Goal: Task Accomplishment & Management: Use online tool/utility

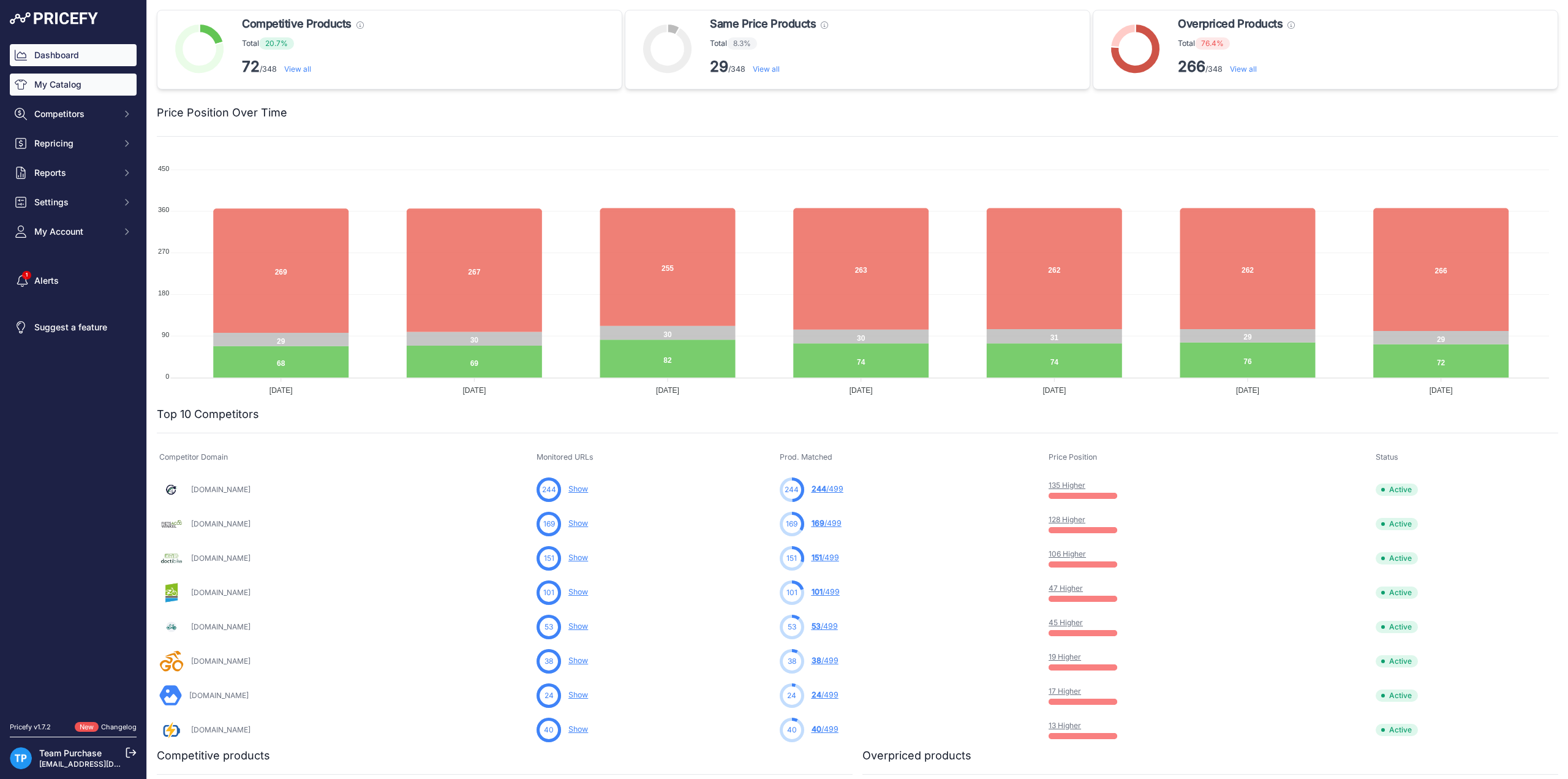
click at [80, 83] on link "My Catalog" at bounding box center [73, 84] width 127 height 22
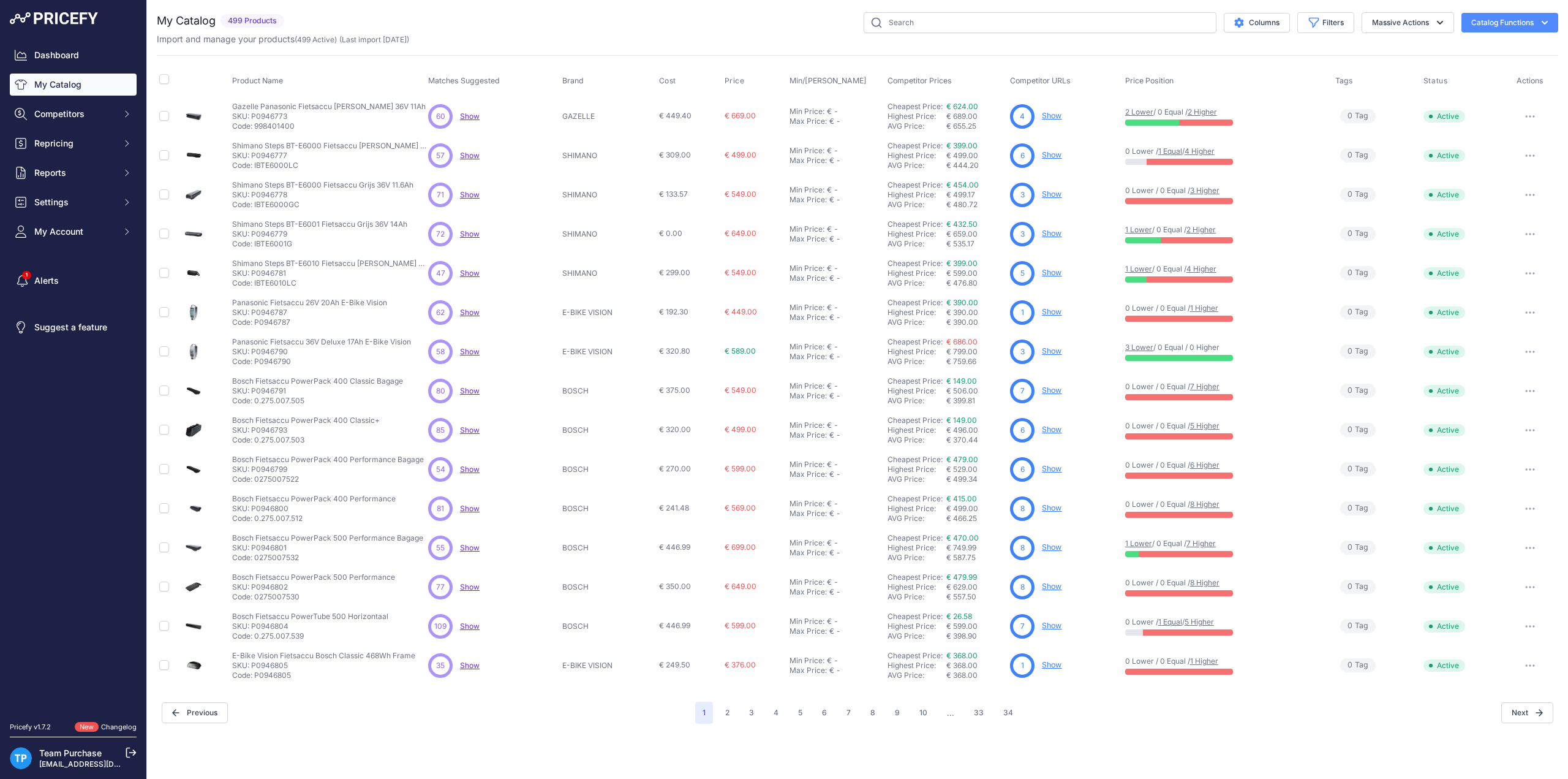
click at [524, 17] on div "Columns Filters Status All Status Only Enabled Only Disabled AEG" at bounding box center [923, 22] width 1269 height 21
click at [1323, 27] on button "Filters" at bounding box center [1326, 22] width 57 height 21
click at [1312, 168] on select "Select an option AEG ANSMANN BAFANG BASIL BATAVUS BMZ BOSCH BRINCKERS COMPATIBL…" at bounding box center [1286, 172] width 118 height 21
select select "BOSCH"
click at [1227, 162] on select "Select an option AEG ANSMANN BAFANG BASIL BATAVUS BMZ BOSCH BRINCKERS COMPATIBL…" at bounding box center [1286, 172] width 118 height 21
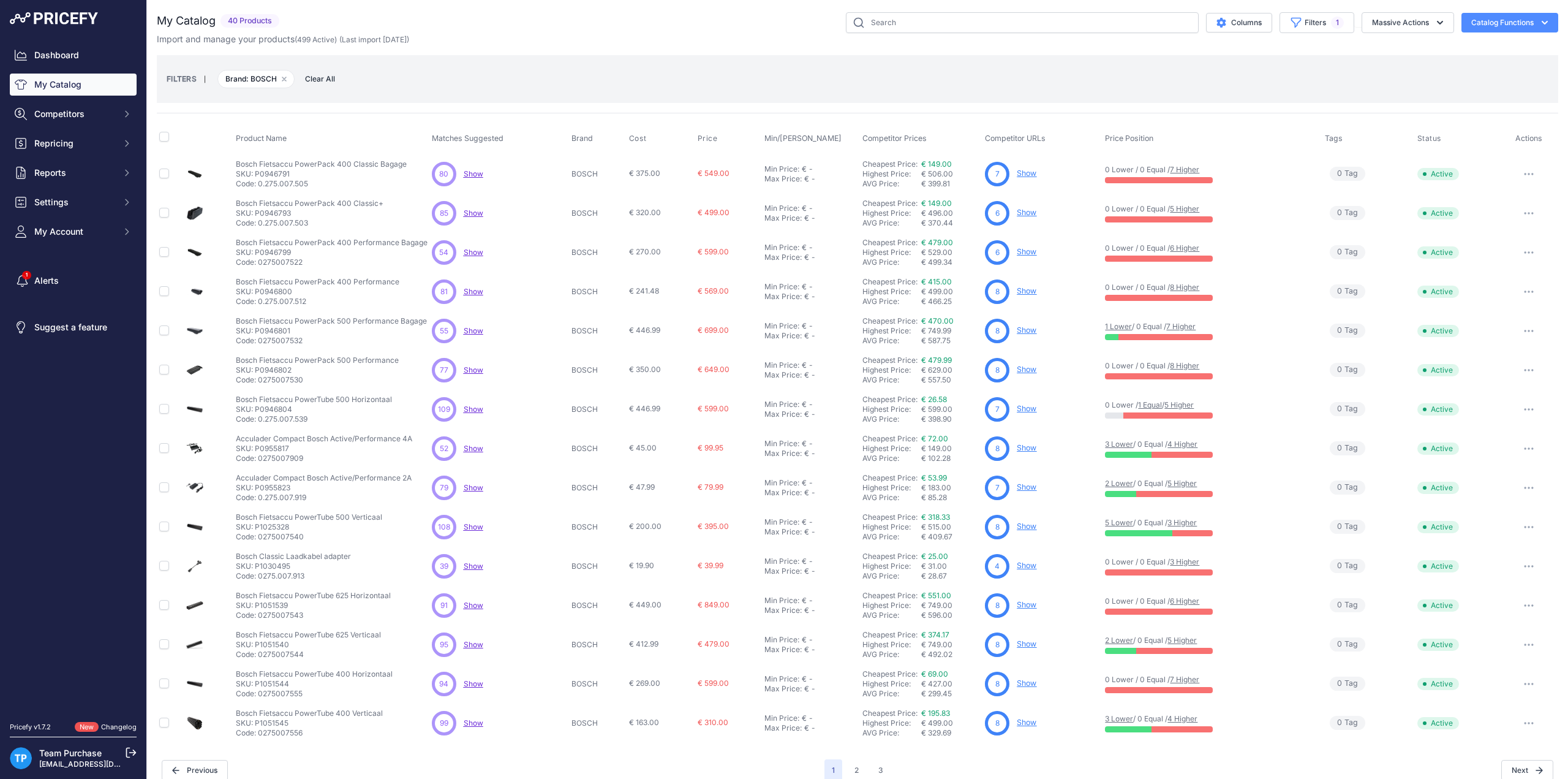
click at [736, 34] on div "Import and manage your products ( 499 Active ) (Last import 13 Days ago)" at bounding box center [858, 39] width 1402 height 12
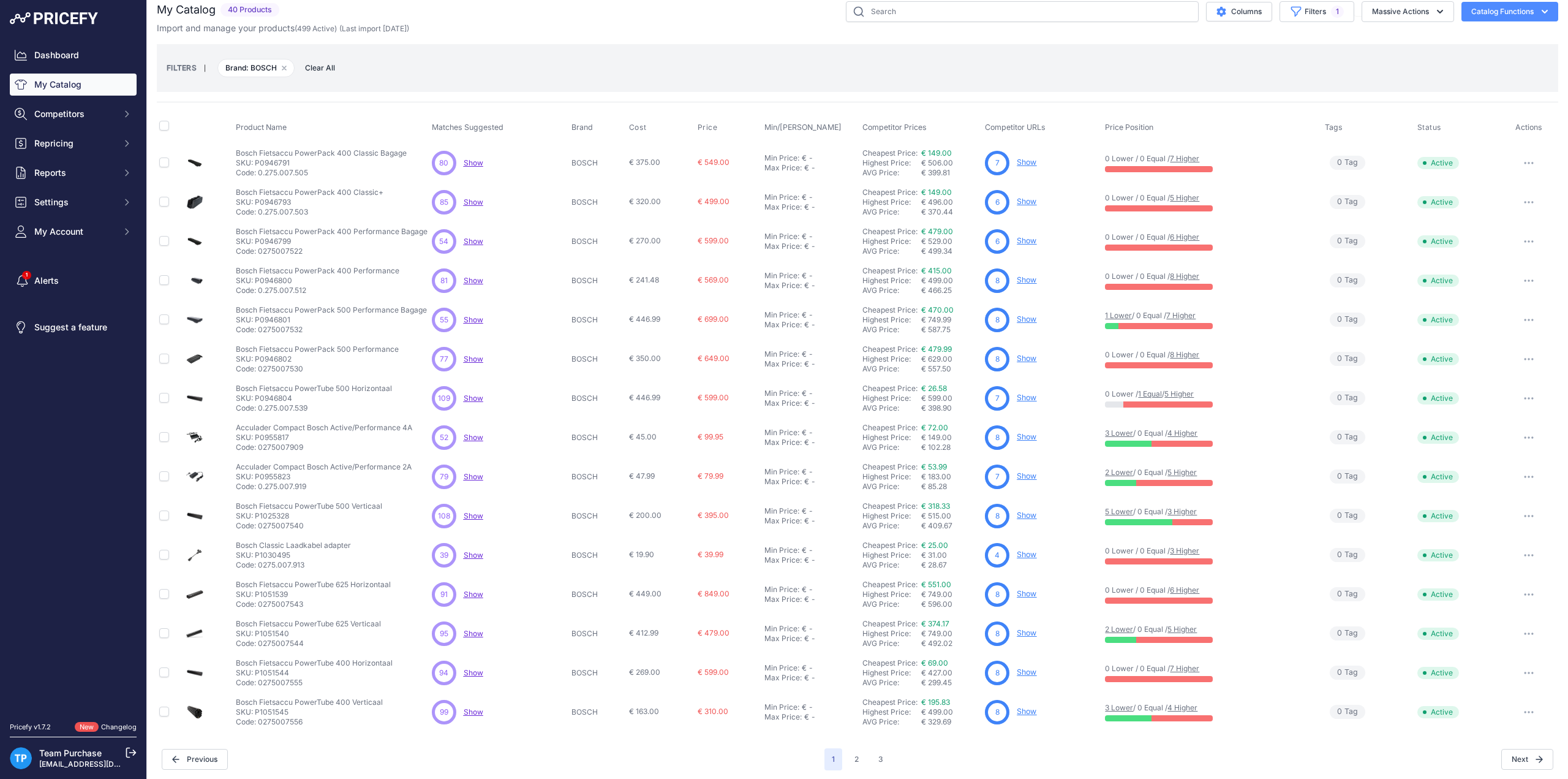
scroll to position [12, 0]
click at [879, 757] on button "3" at bounding box center [880, 758] width 20 height 22
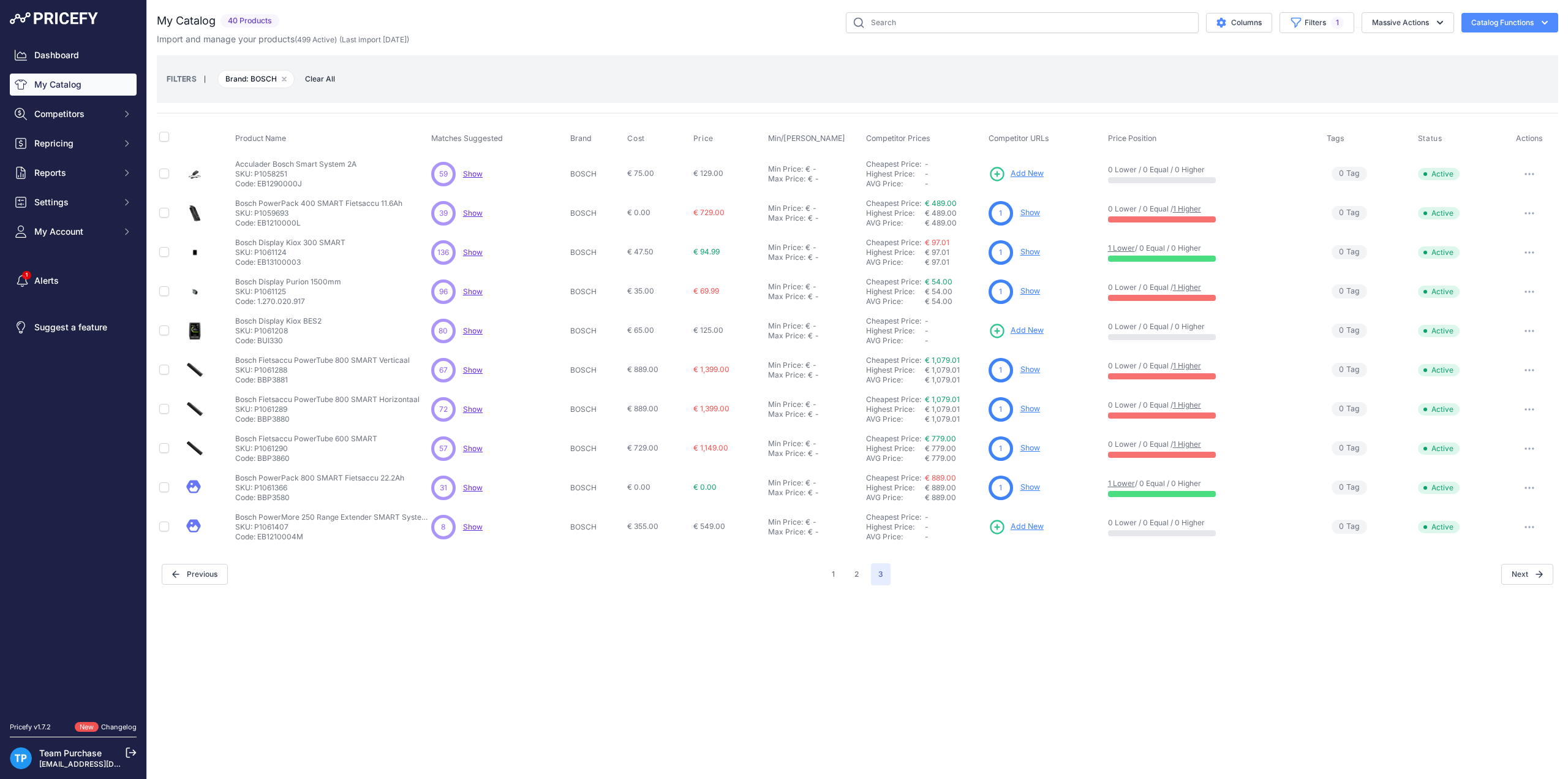
click at [546, 40] on div "Import and manage your products ( 499 Active ) (Last import 13 Days ago)" at bounding box center [858, 39] width 1402 height 12
click at [856, 576] on button "2" at bounding box center [856, 574] width 19 height 22
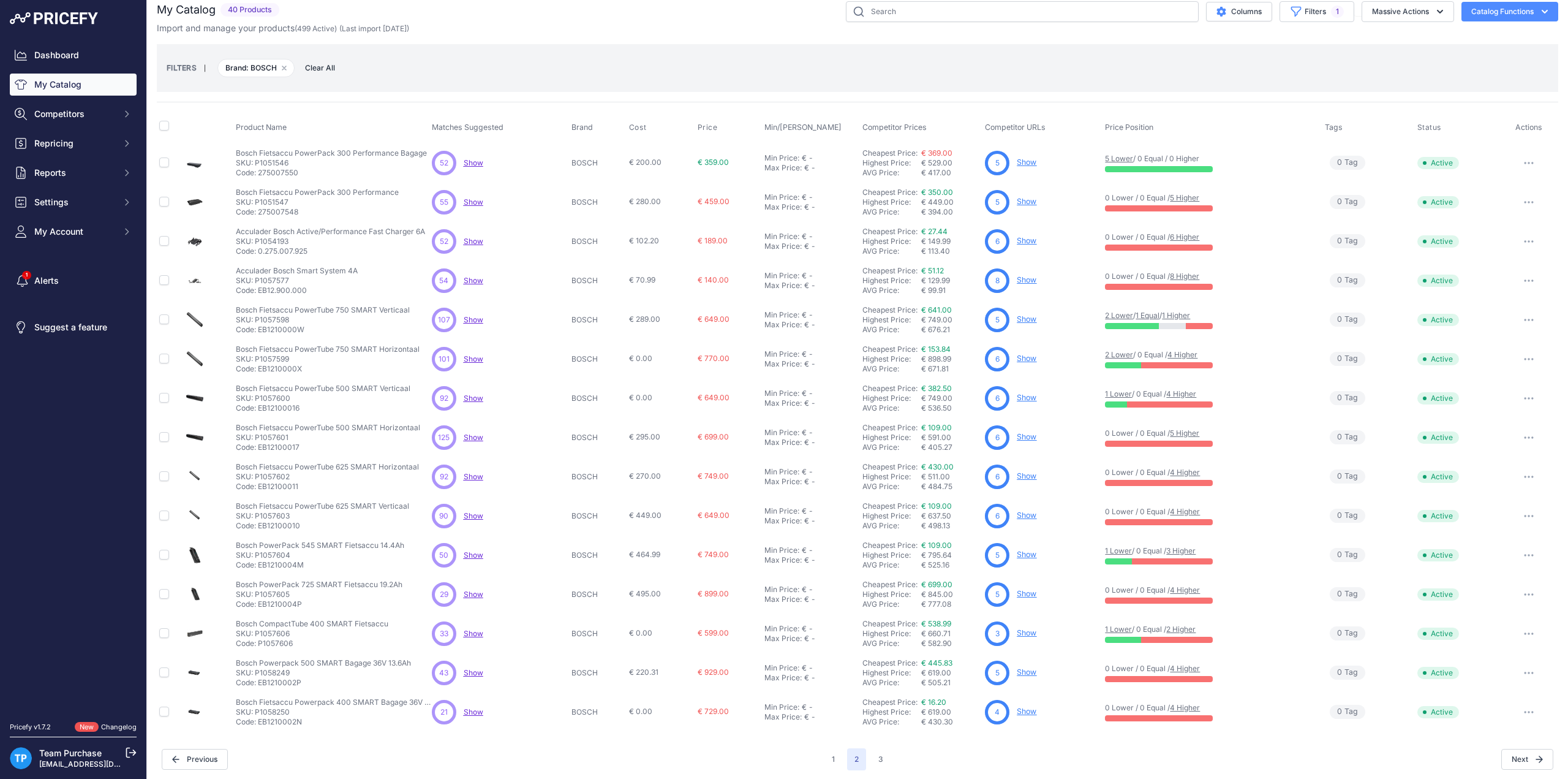
scroll to position [12, 0]
click at [879, 758] on button "3" at bounding box center [880, 758] width 20 height 22
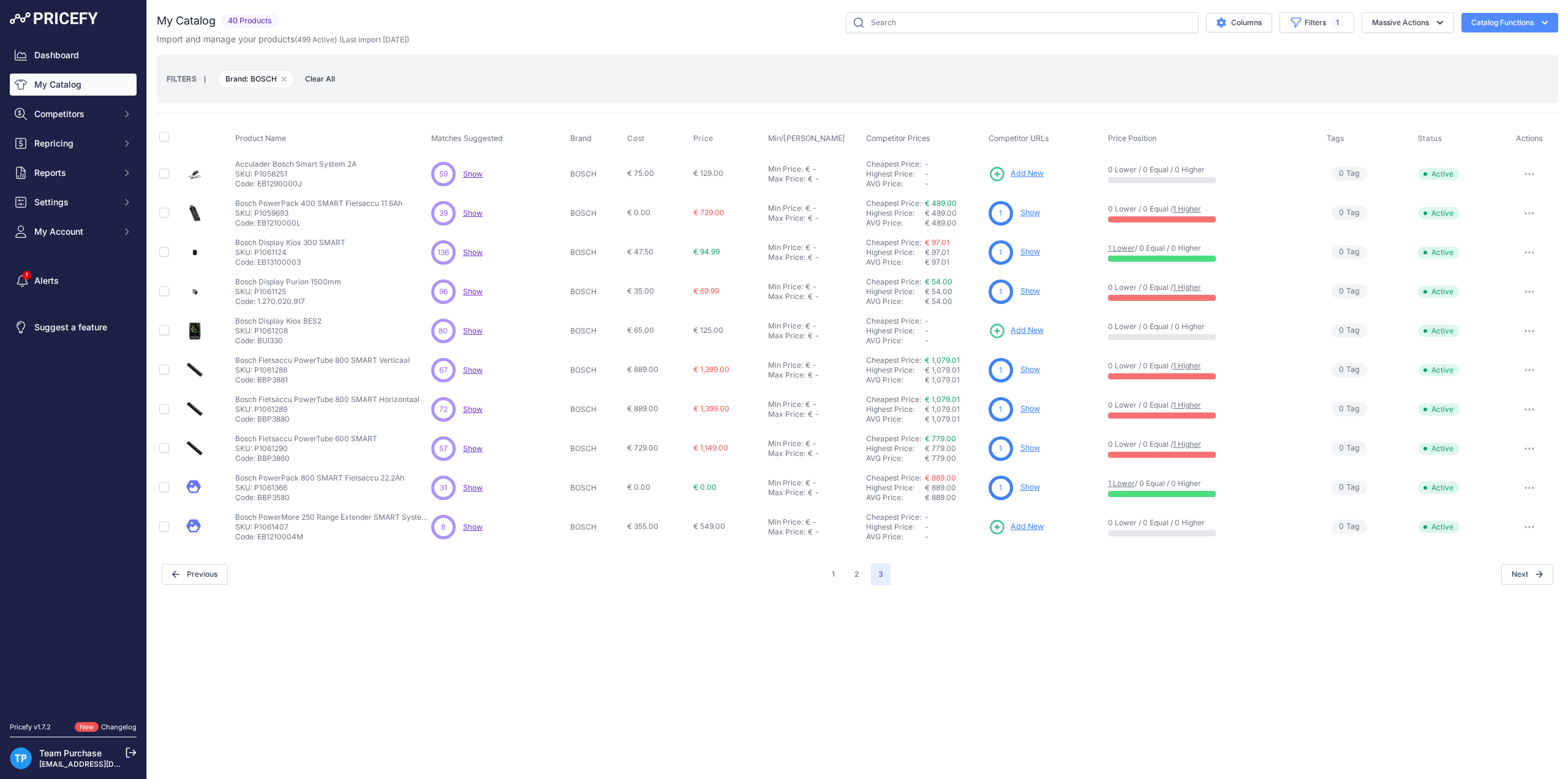
click at [601, 81] on div "FILTERS | Brand: BOSCH Remove filter option Clear All" at bounding box center [857, 79] width 1382 height 33
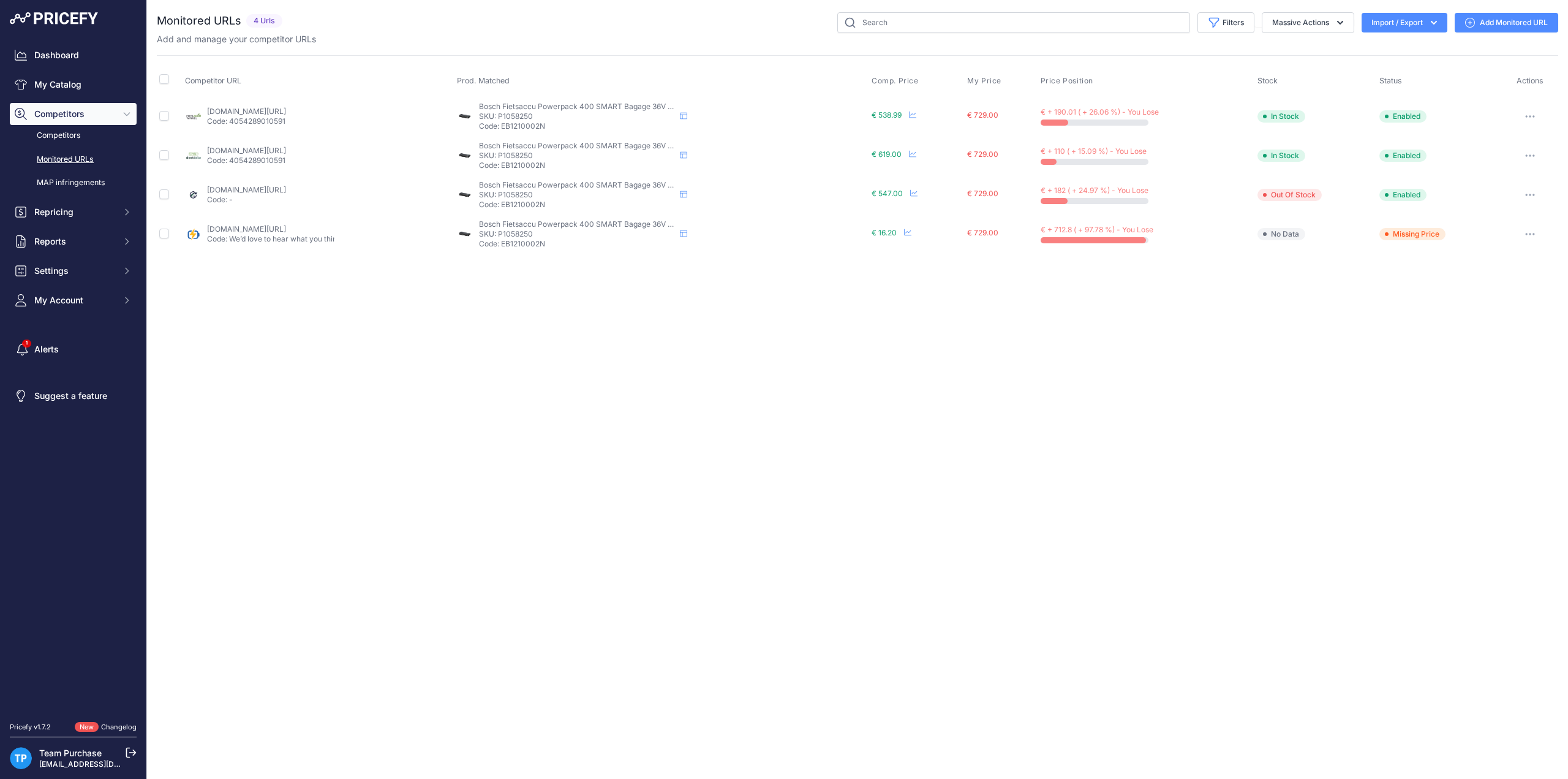
click at [1490, 23] on link "Add Monitored URL" at bounding box center [1507, 22] width 104 height 20
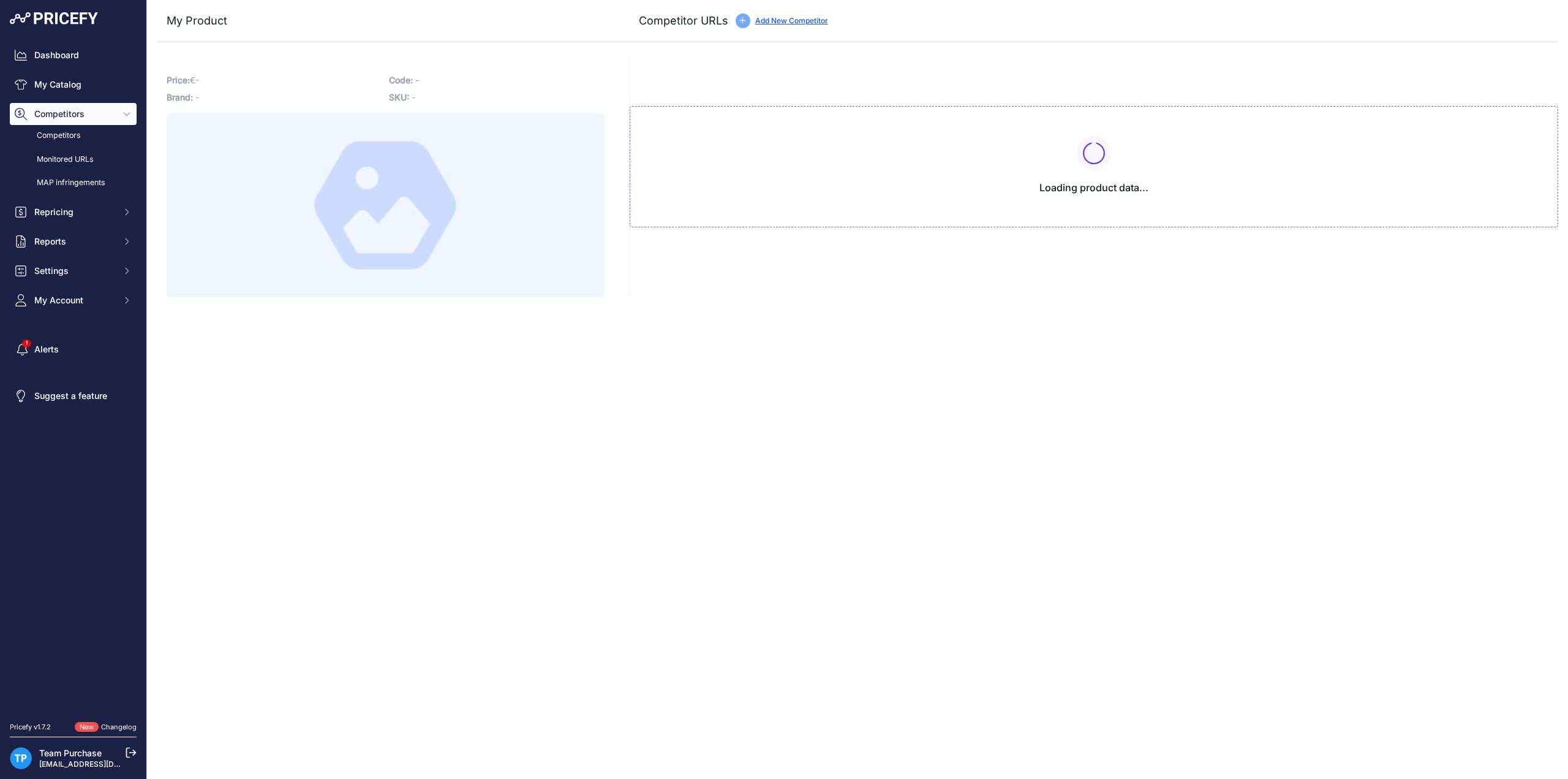
type input "doctibike.com/nl/batterij-bosch/4750-bosch-accu-powerpack-400-rack-bbp3340-voor…"
type input "www.e-bikeaccu.nl/bosch-powerpack-400-smart-bagagedrager?prirule_jdsnikfkfjsd=1…"
type input "e-bikeaccuspecialist.nl/product/bosch-powerpack-bagagedrager-smart-400/?prirule…"
type input "www.fietsaccuwinkel.nl/bosch-powerpack-400-bagagedrager-fietsaccu-smart-system-…"
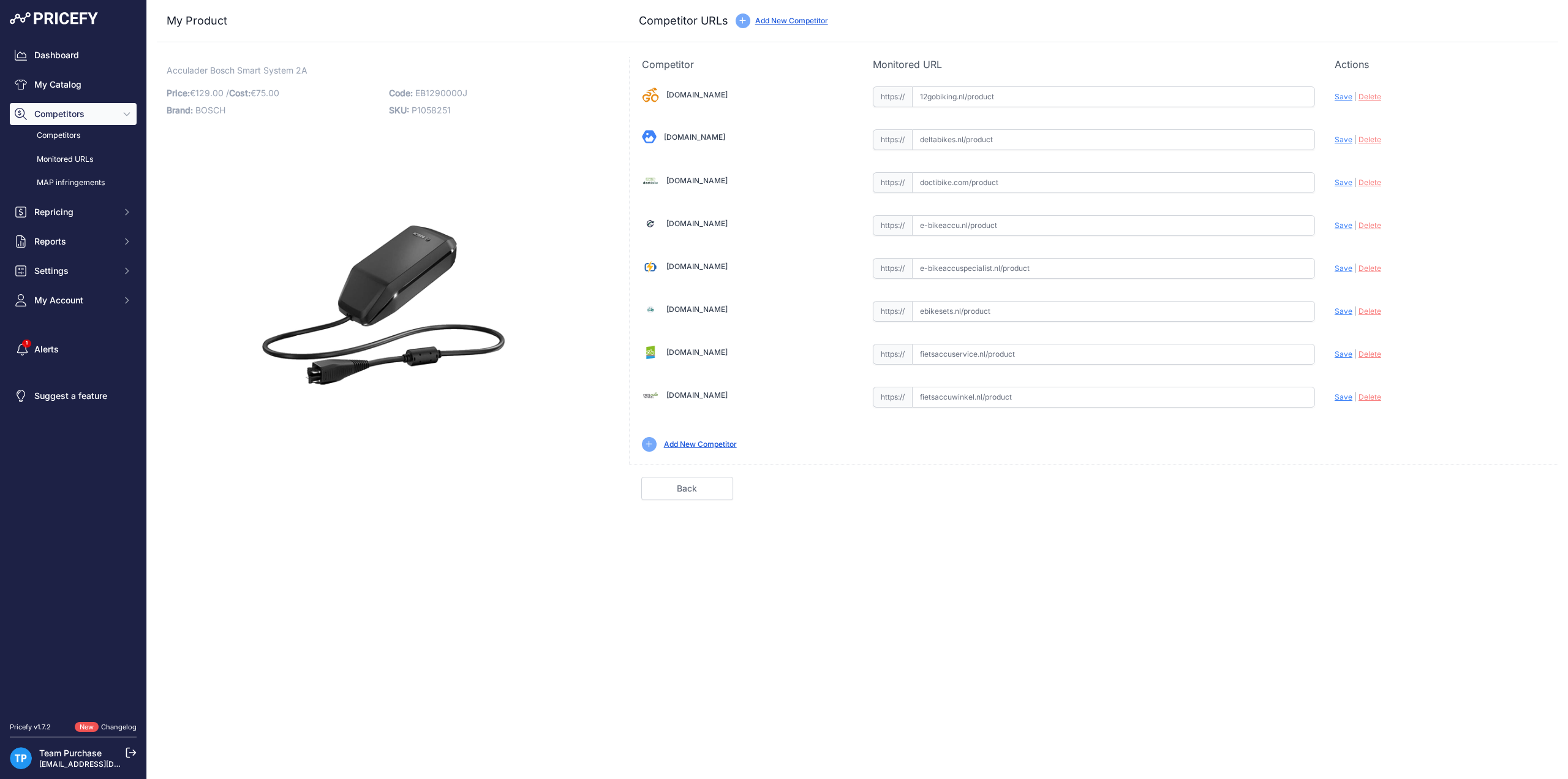
click at [1233, 90] on input "text" at bounding box center [1113, 97] width 403 height 21
paste input "[URL][DOMAIN_NAME]"
click at [1344, 101] on div "Update Profile Save | [GEOGRAPHIC_DATA] Analyzing" at bounding box center [1440, 94] width 211 height 19
click at [1343, 97] on span "Save" at bounding box center [1343, 96] width 18 height 9
type input "[URL][DOMAIN_NAME]"
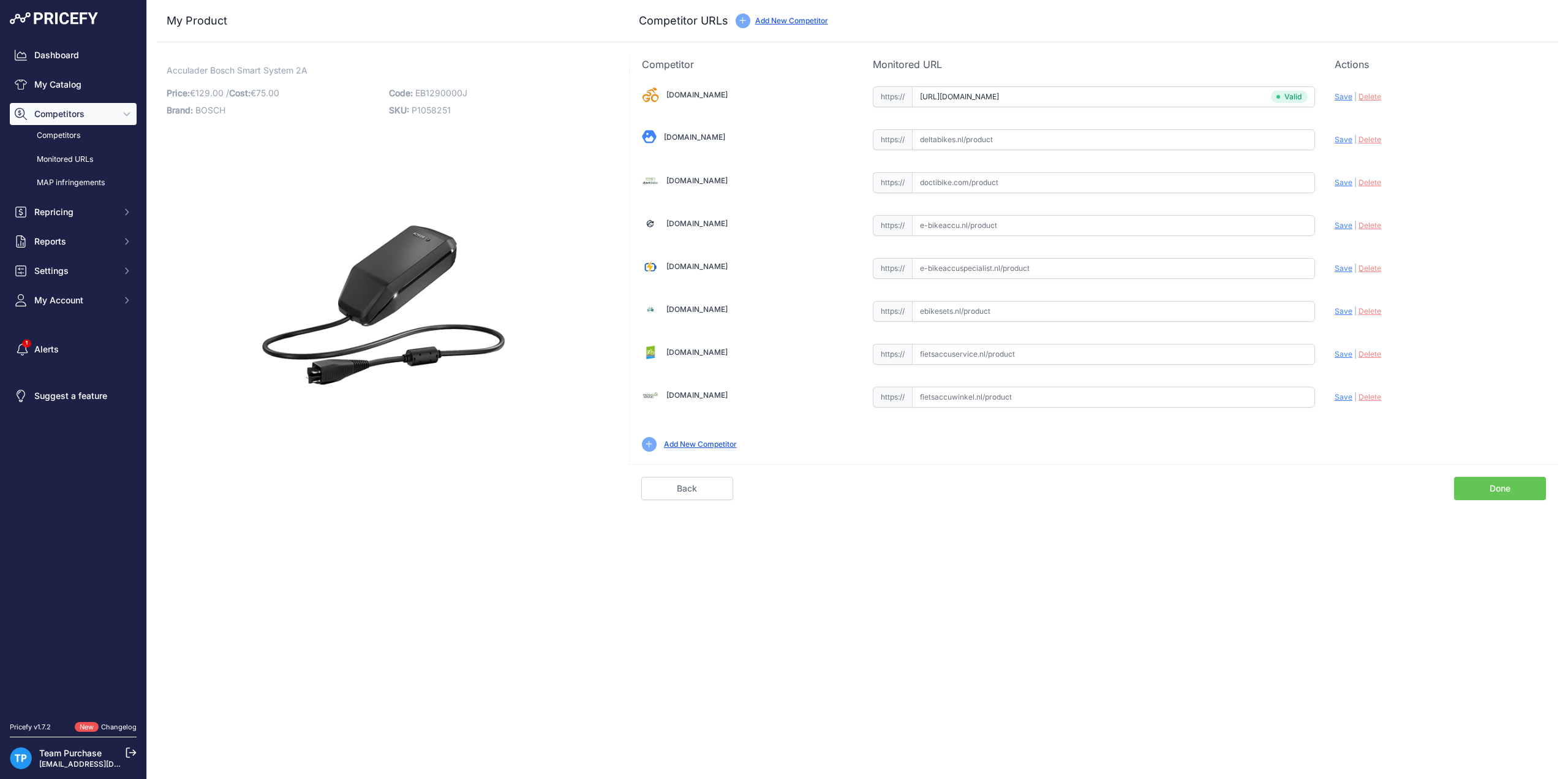
click at [971, 130] on input "text" at bounding box center [1113, 139] width 403 height 21
paste input "[URL][DOMAIN_NAME]"
click at [1343, 139] on span "Save" at bounding box center [1343, 139] width 18 height 9
type input "[URL][DOMAIN_NAME]"
click at [963, 265] on input "text" at bounding box center [1113, 268] width 403 height 21
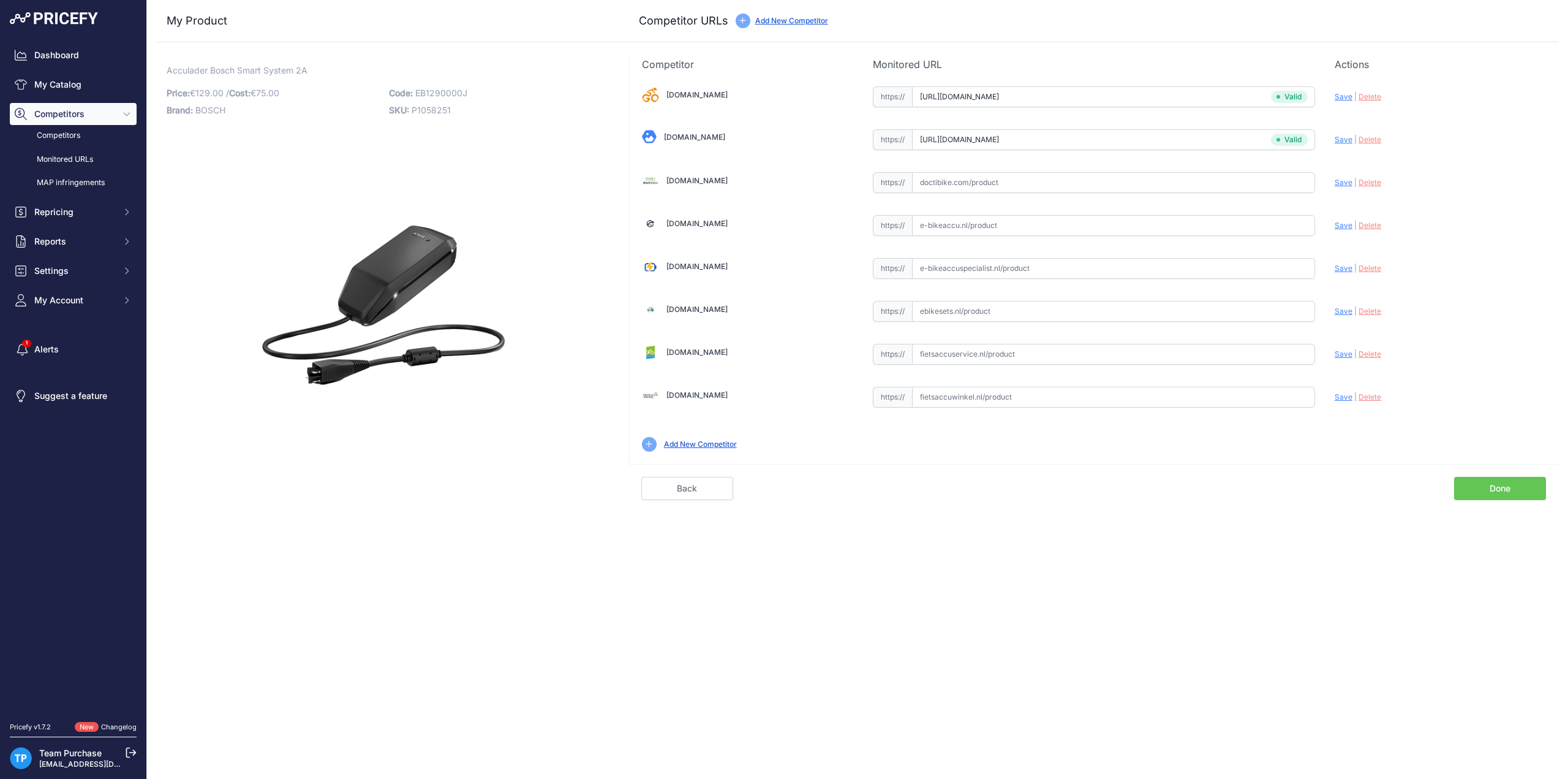
paste input "https://e-bikeaccuspecialist.nl/product/bosch-smart-lader-36v-2a-bpc3200-eb1290…"
click at [1344, 266] on span "Save" at bounding box center [1343, 268] width 18 height 9
type input "https://e-bikeaccuspecialist.nl/product/bosch-smart-lader-36v-2a-bpc3200-eb1290…"
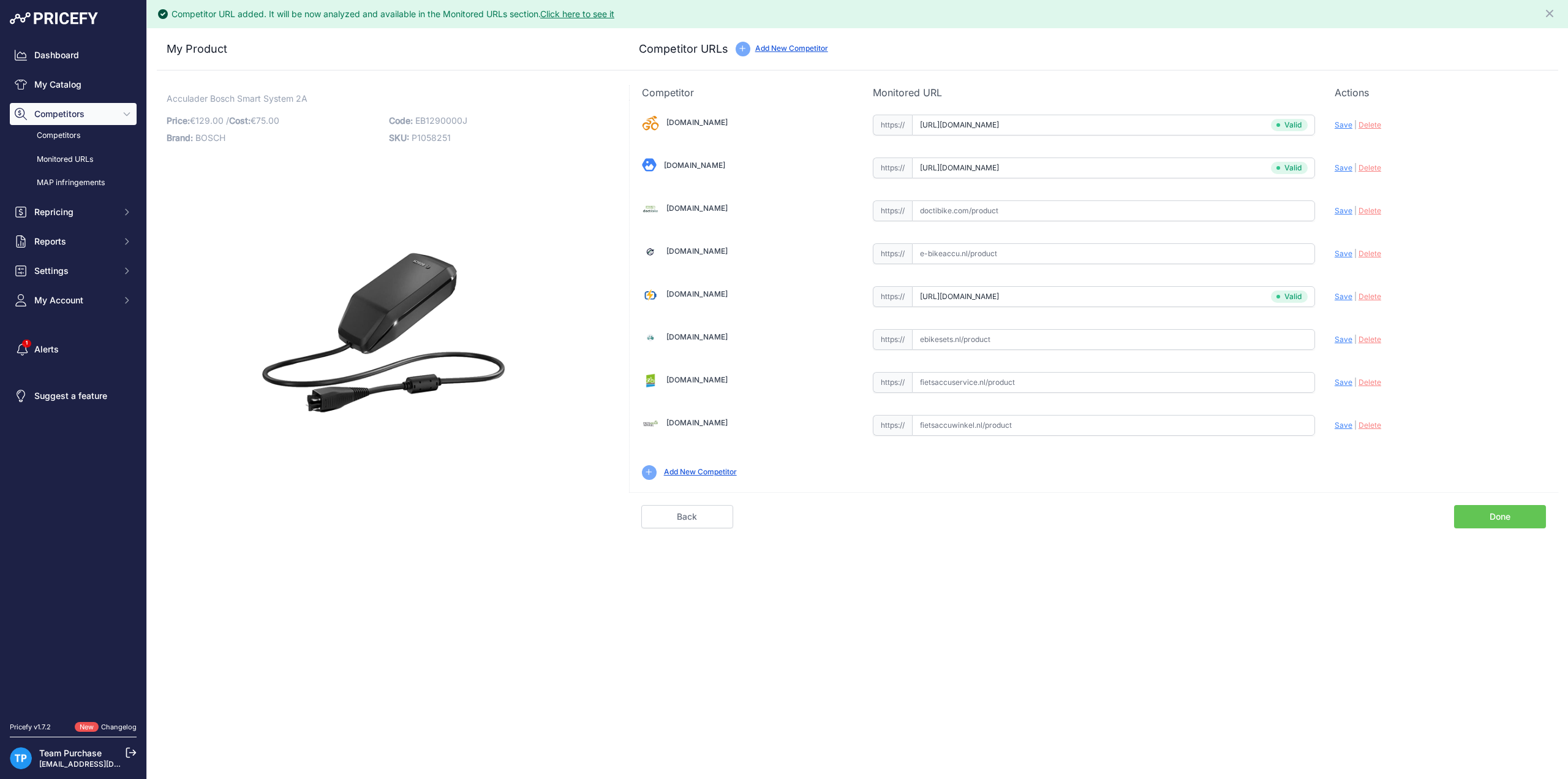
click at [1000, 337] on input "text" at bounding box center [1113, 339] width 403 height 21
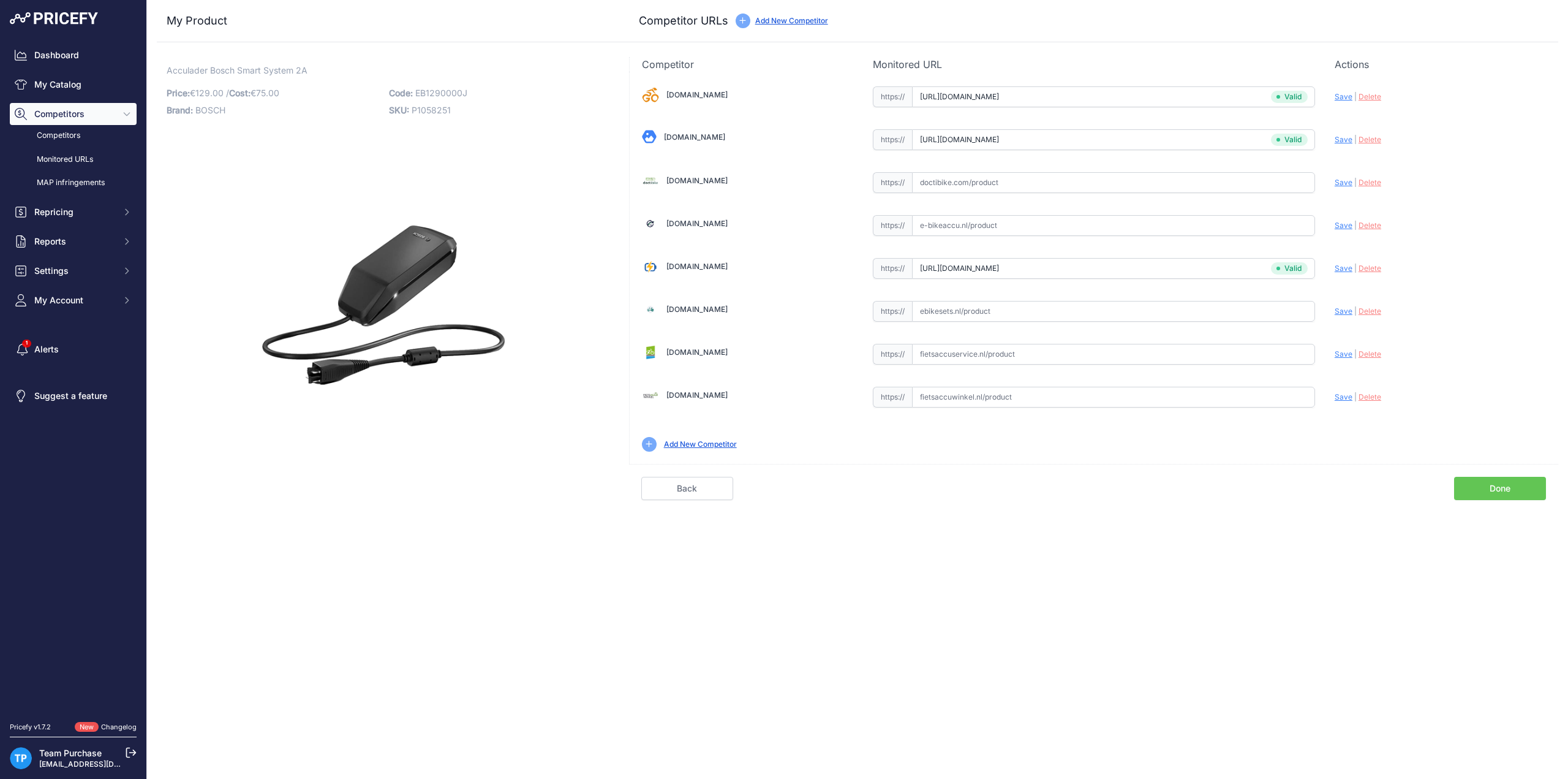
click at [972, 312] on input "text" at bounding box center [1113, 311] width 403 height 21
paste input "https://ebikesets.nl/bosch-2-a-lader-voor-smart-system-bpc-3200"
click at [1338, 307] on span "Save" at bounding box center [1343, 311] width 18 height 9
type input "https://ebikesets.nl/bosch-2-a-lader-voor-smart-system-bpc-3200?prirule_jdsnikf…"
click at [992, 344] on input "text" at bounding box center [1113, 354] width 403 height 21
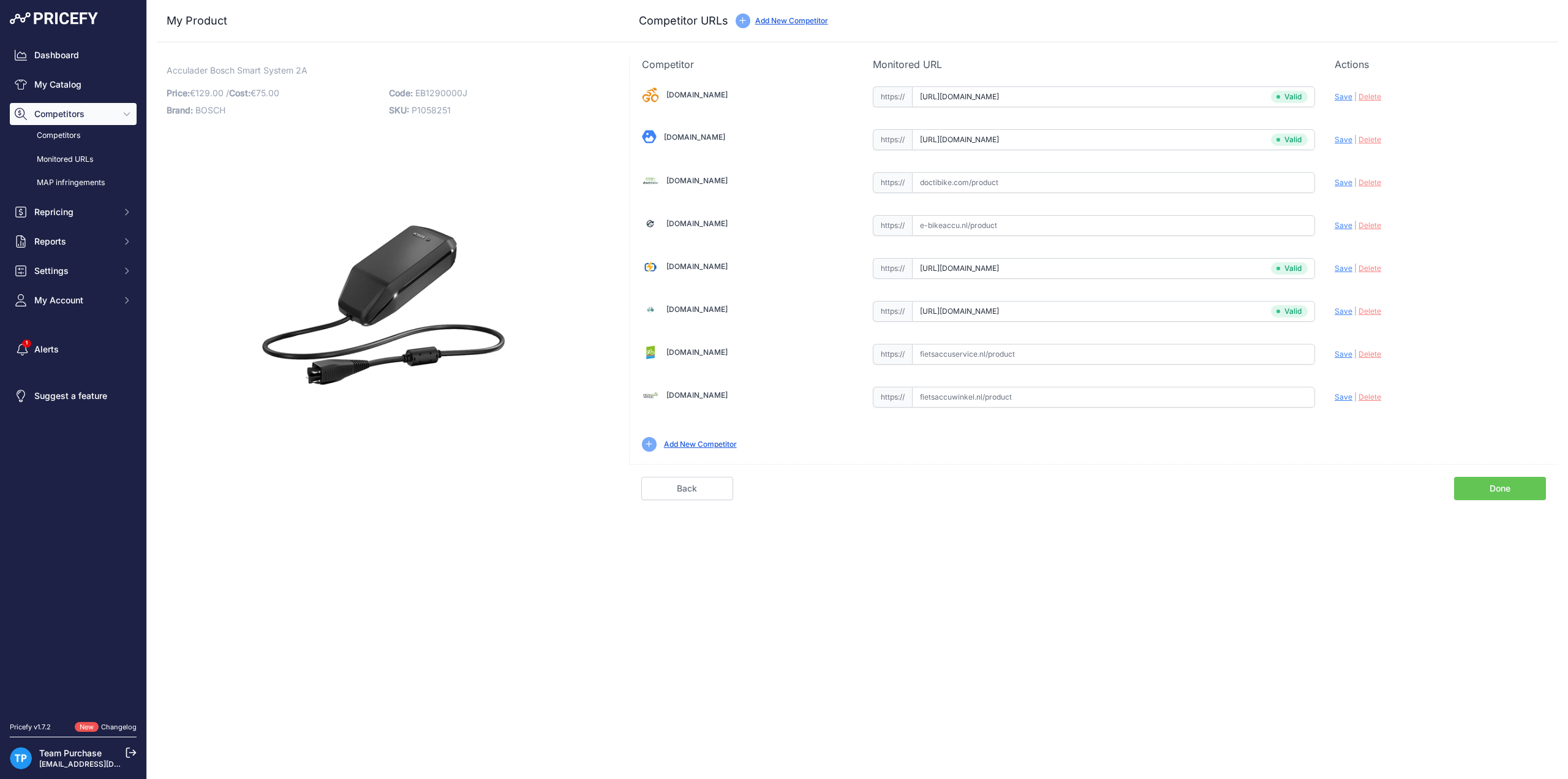
paste input "https://fietsaccuservice.nl/shop/acculaders/bosch-2a-charger-smart/"
click at [1342, 353] on span "Save" at bounding box center [1343, 354] width 18 height 9
type input "https://fietsaccuservice.nl/shop/acculaders/bosch-2a-charger-smart/?prirule_jds…"
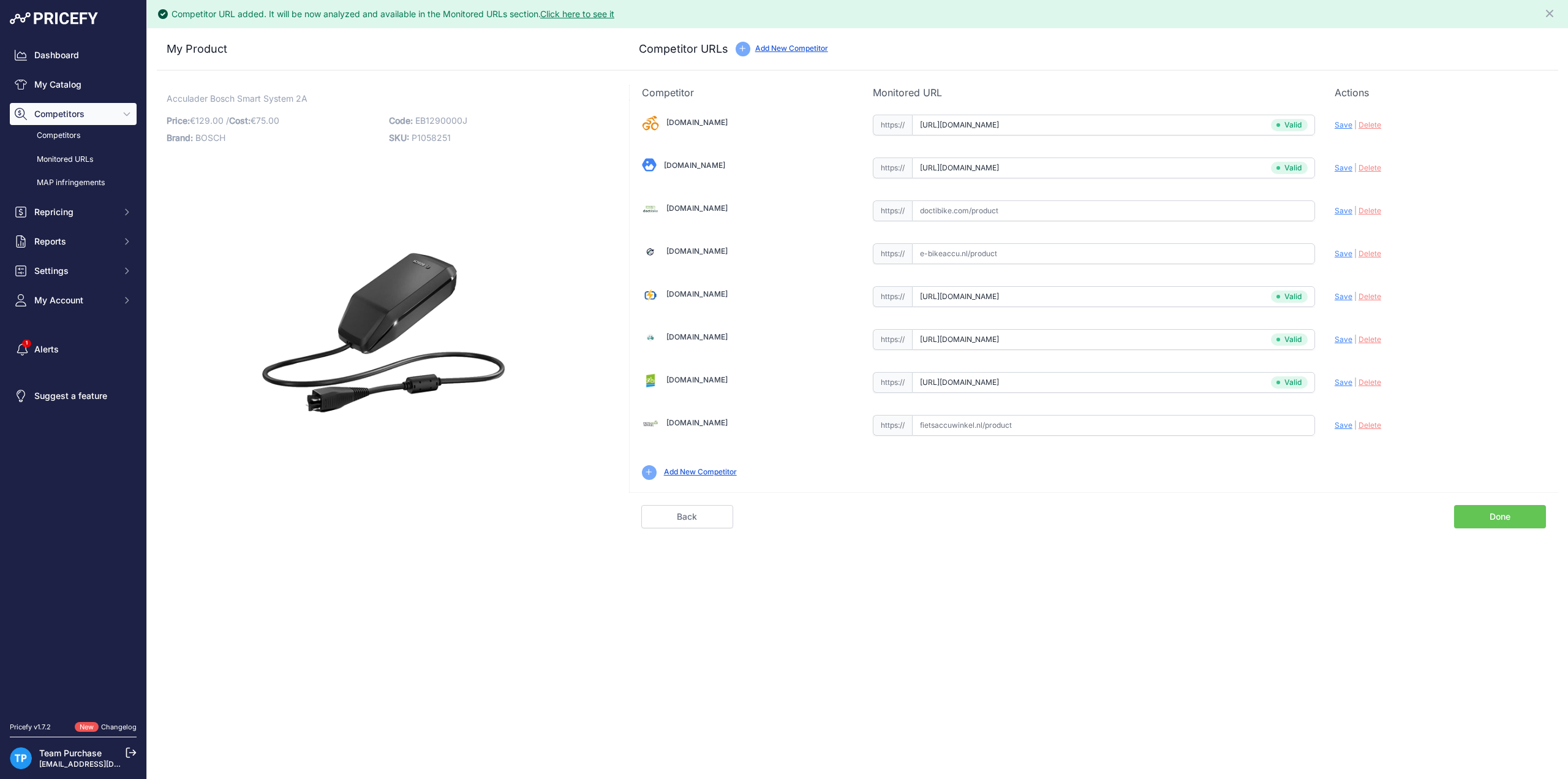
click at [1001, 419] on input "text" at bounding box center [1113, 425] width 403 height 21
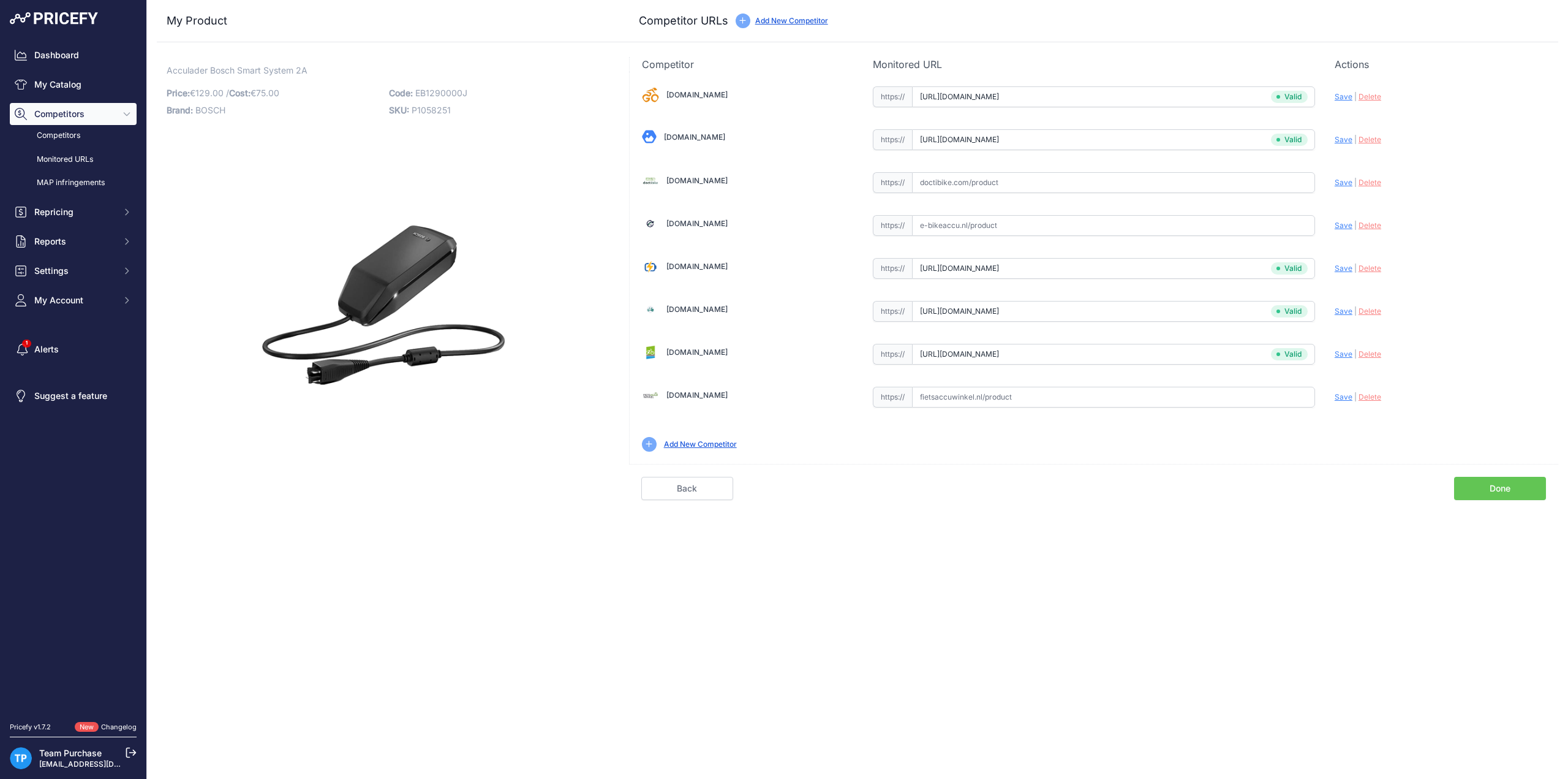
click at [1026, 396] on input "text" at bounding box center [1113, 397] width 403 height 21
paste input "https://www.fietsaccuwinkel.nl/bosch-lader-2a-charger-smart-system-bpc3200-eb12…"
click at [1337, 392] on span "Save" at bounding box center [1343, 397] width 18 height 9
type input "https://www.fietsaccuwinkel.nl/bosch-lader-2a-charger-smart-system-bpc3200-eb12…"
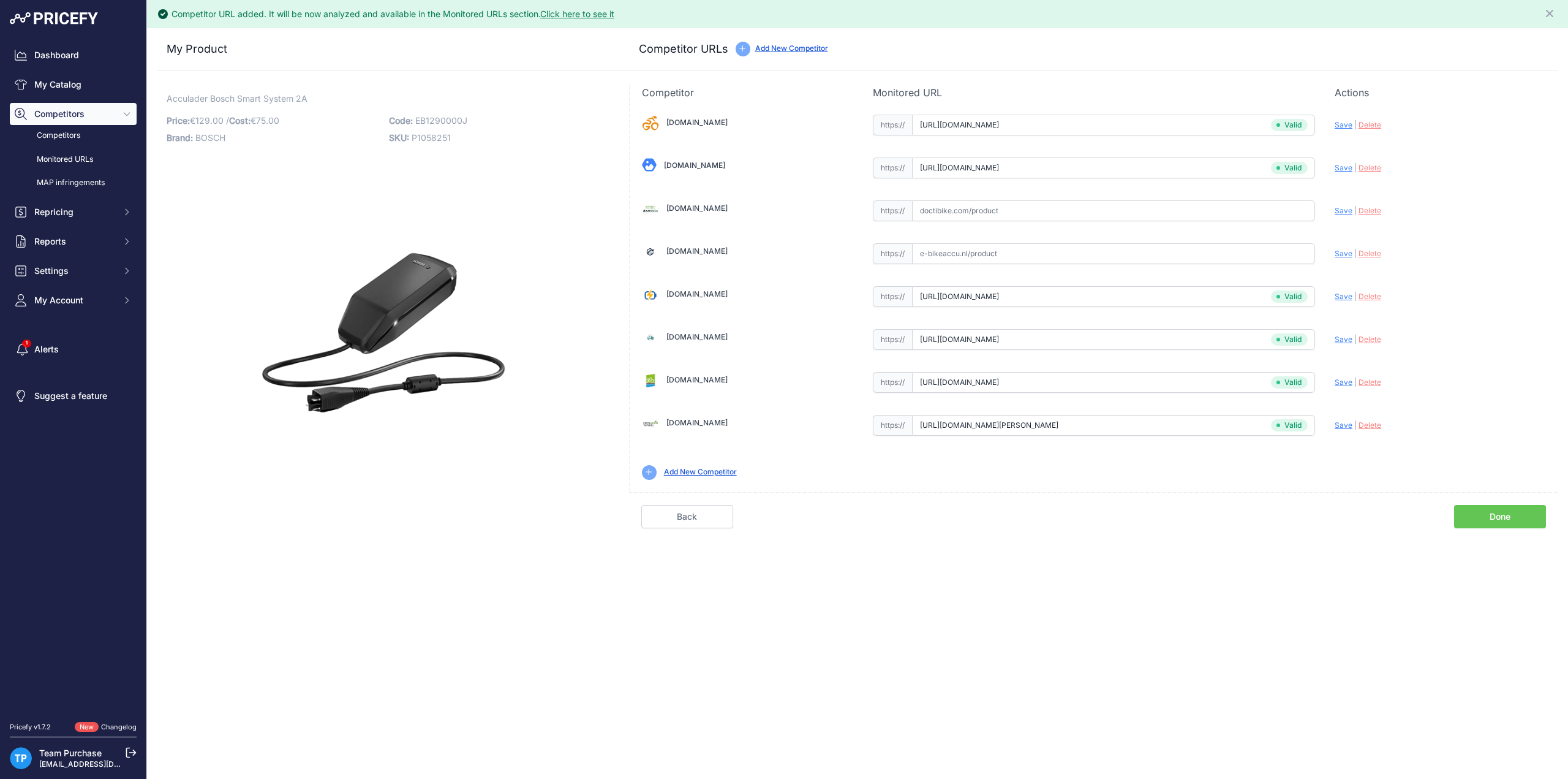
click at [1498, 512] on link "Done" at bounding box center [1500, 516] width 92 height 23
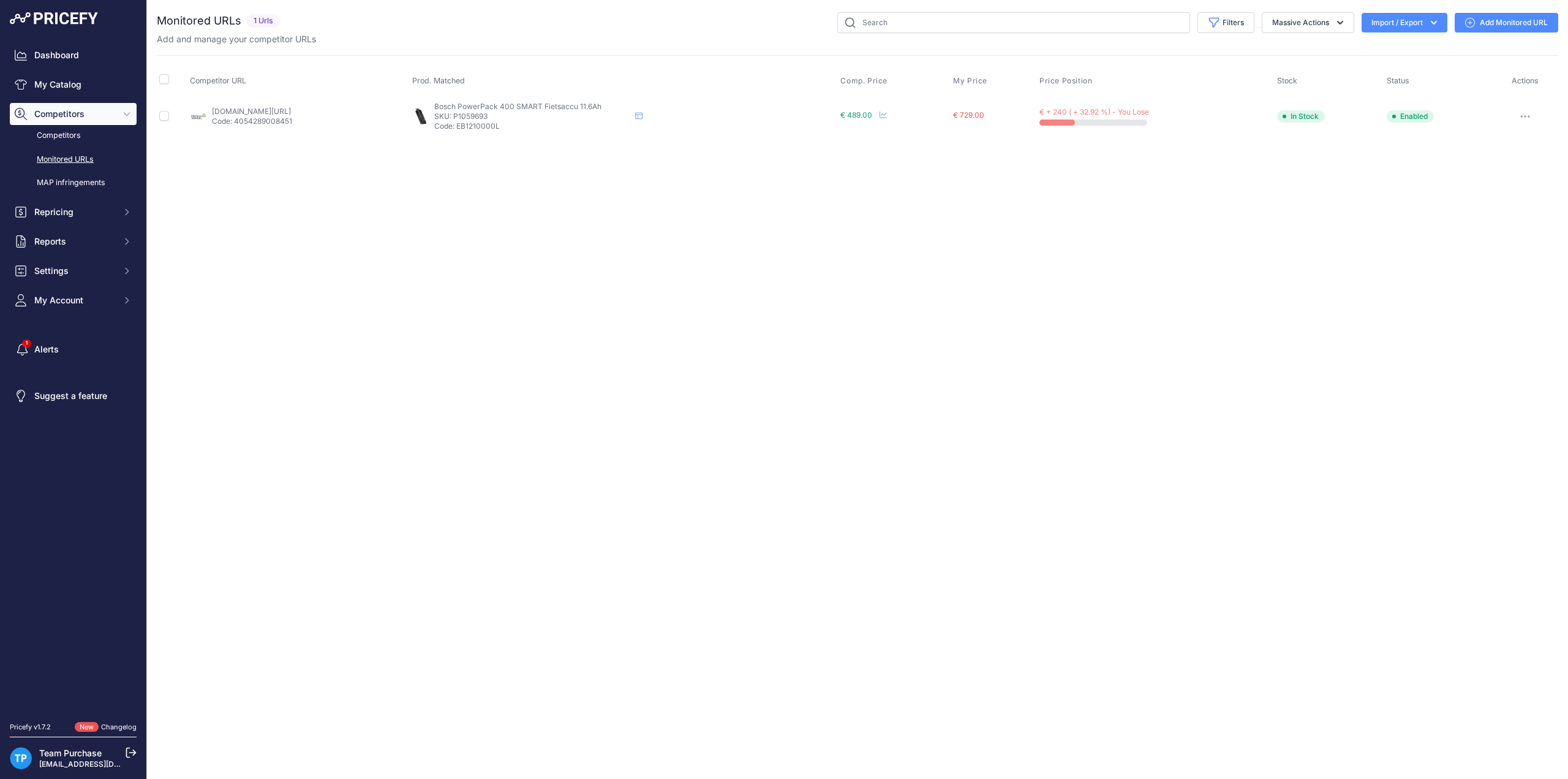
click at [596, 427] on div "Close You are not connected to the internet." at bounding box center [857, 389] width 1421 height 779
click at [452, 261] on div "Close You are not connected to the internet." at bounding box center [857, 389] width 1421 height 779
click at [1491, 27] on link "Add Monitored URL" at bounding box center [1507, 22] width 104 height 20
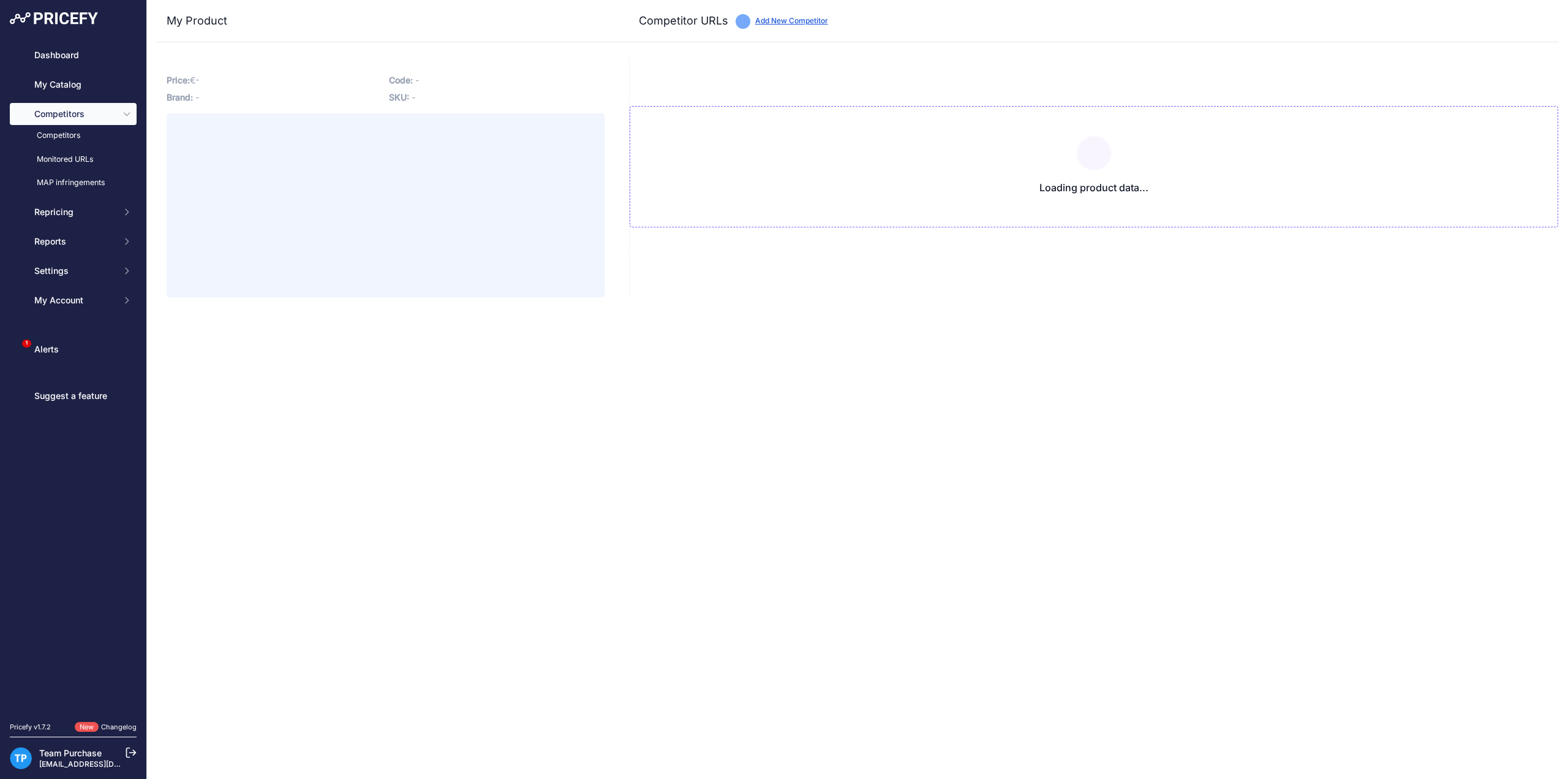
type input "www.fietsaccuwinkel.nl/bosch-powerpack-400-frame-fietsaccu-smart-system-11-1ah-…"
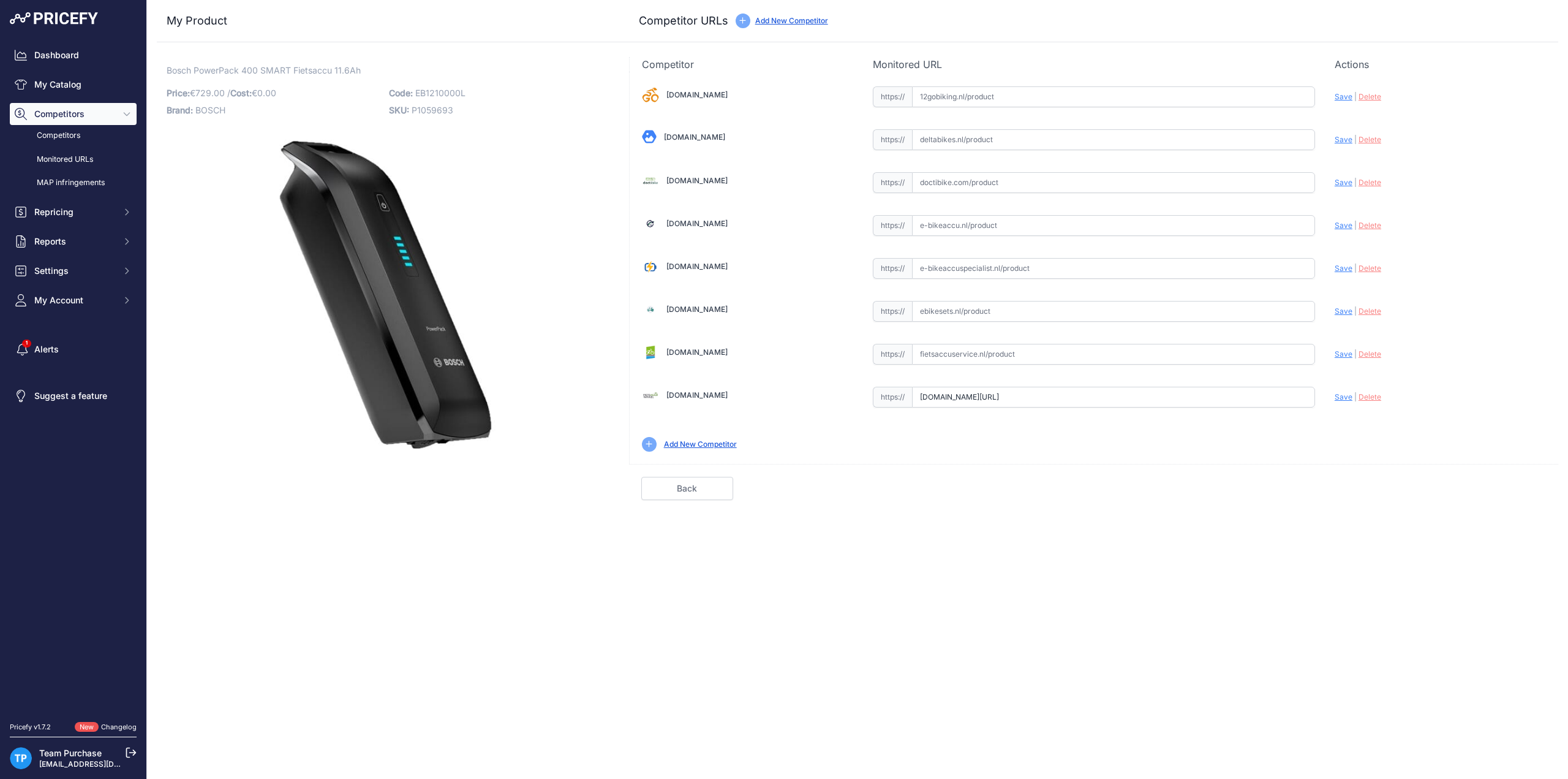
click at [430, 111] on span "P1059693" at bounding box center [433, 110] width 42 height 10
copy span "P1059693"
click at [429, 302] on div "Bosch PowerPack 400 SMART Fietsaccu 11.6Ah Link Price: € 729.00 / Cost:" at bounding box center [386, 278] width 458 height 443
click at [953, 258] on input "text" at bounding box center [1113, 268] width 403 height 21
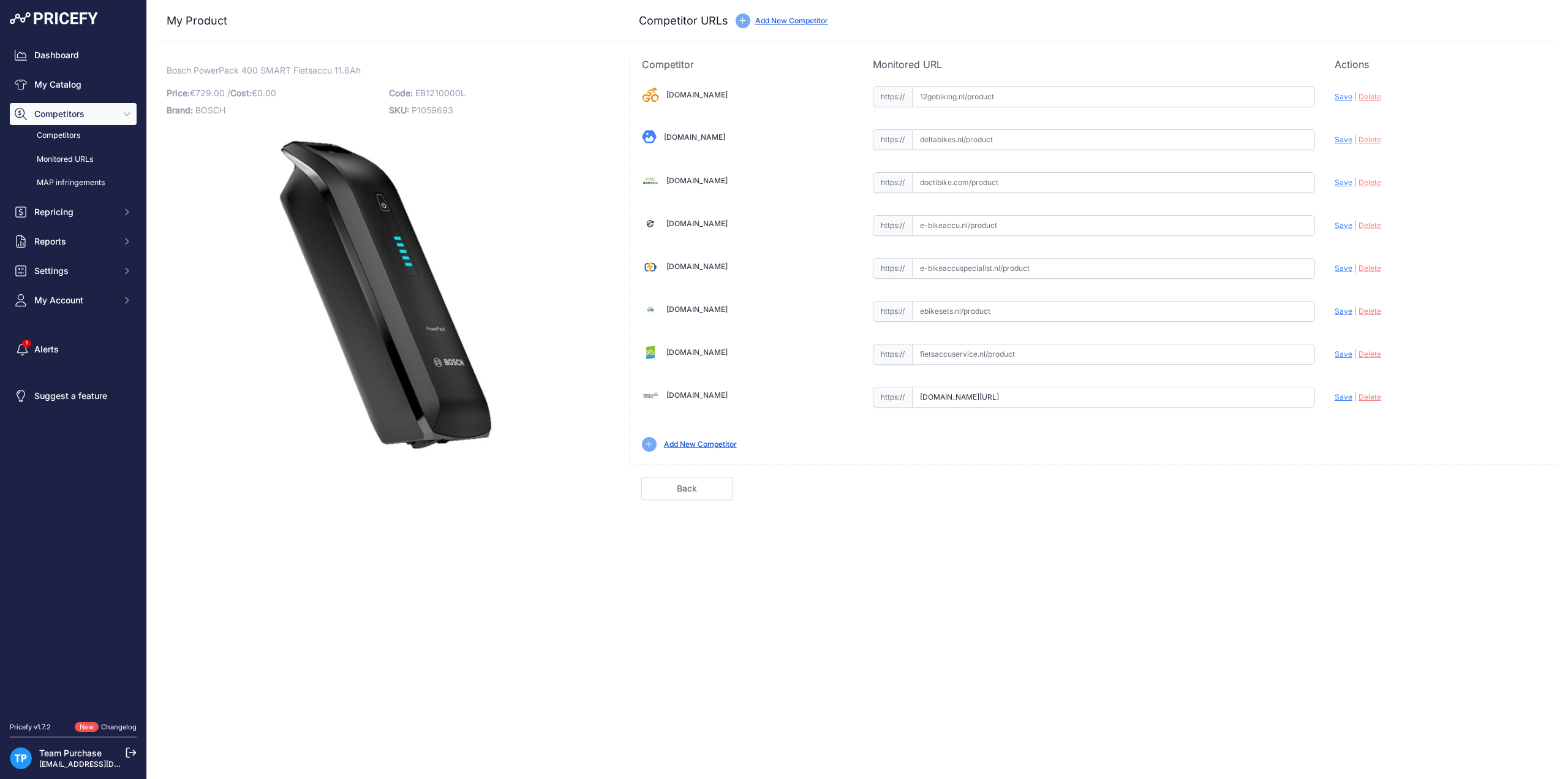
paste input "https://e-bikeaccuspecialist.nl/product/bosch-powerpack-frame-smart-400/"
click at [1349, 266] on span "Save" at bounding box center [1343, 268] width 18 height 9
type input "https://e-bikeaccuspecialist.nl/product/bosch-powerpack-frame-smart-400/?prirul…"
click at [969, 89] on input "text" at bounding box center [1113, 97] width 403 height 21
paste input "https://www.12gobiking.nl/checkout/cart/configure/id/7584280/product_id/192507/"
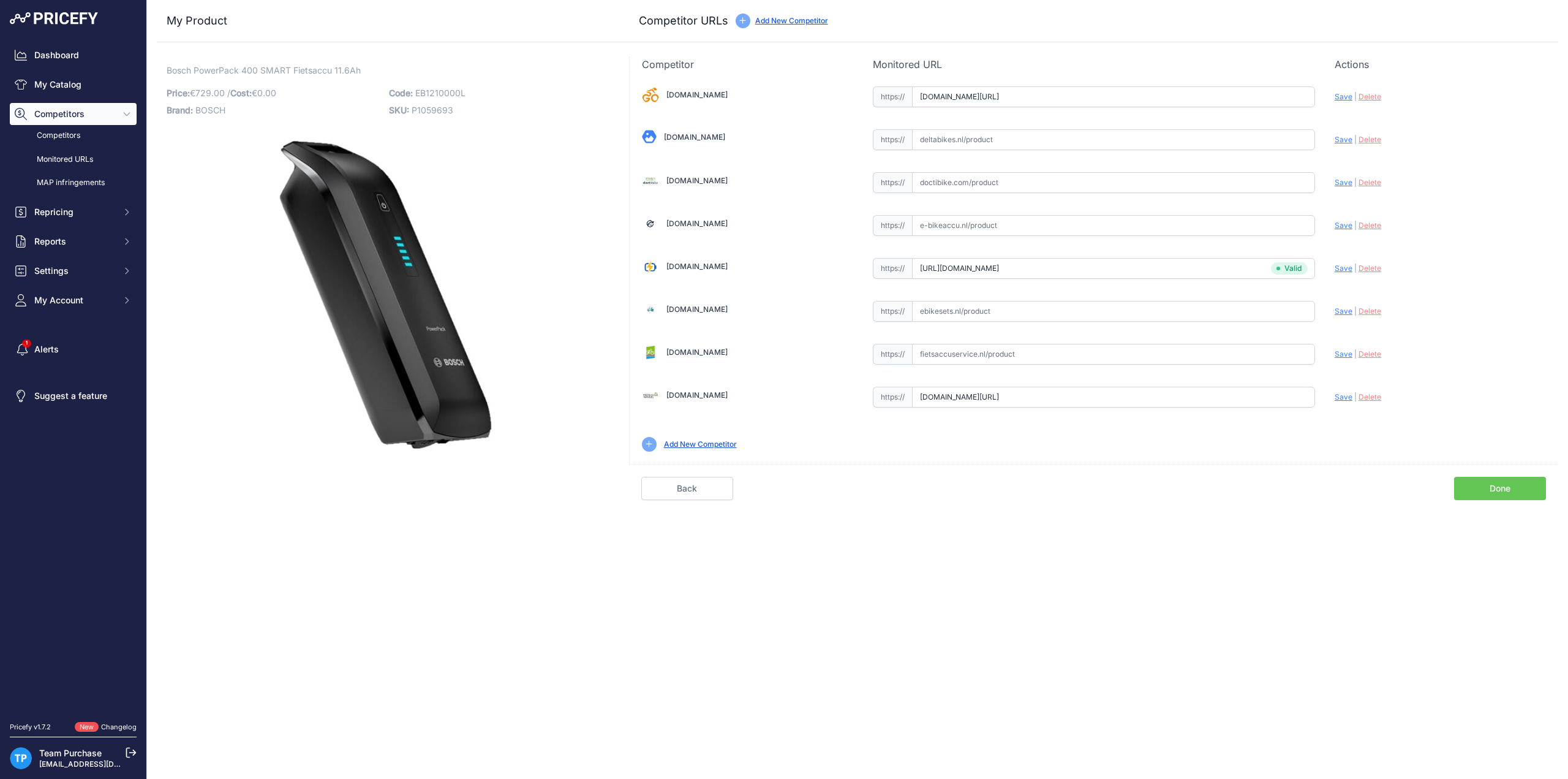
click at [1345, 104] on div "Update Profile Save | Delete Analyzing" at bounding box center [1440, 96] width 211 height 23
click at [1345, 95] on span "Save" at bounding box center [1343, 96] width 18 height 9
type input "https://www.12gobiking.nl/checkout/cart/configure/id/7584280/product_id/192507/…"
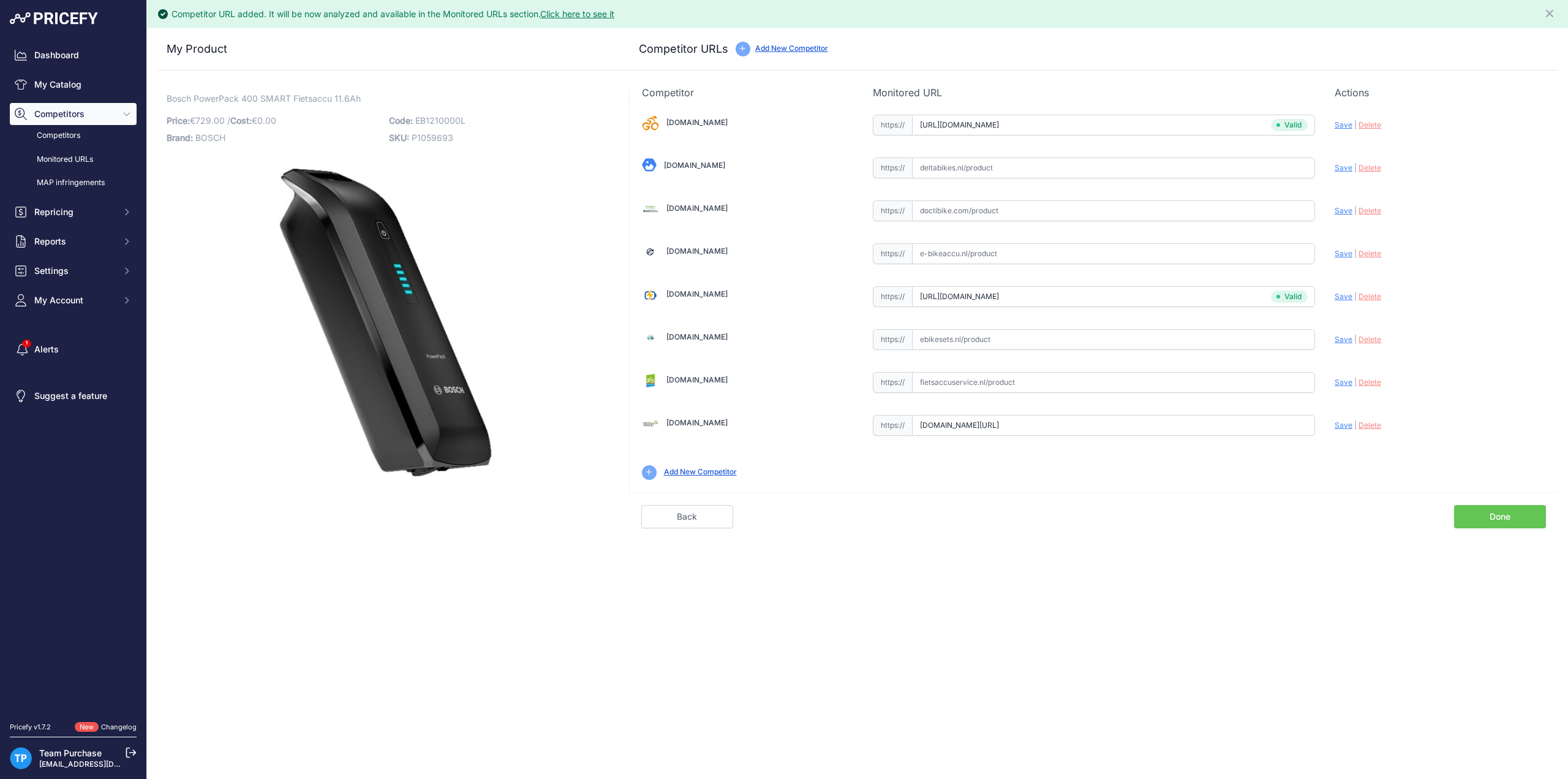
click at [1498, 514] on link "Done" at bounding box center [1500, 516] width 92 height 23
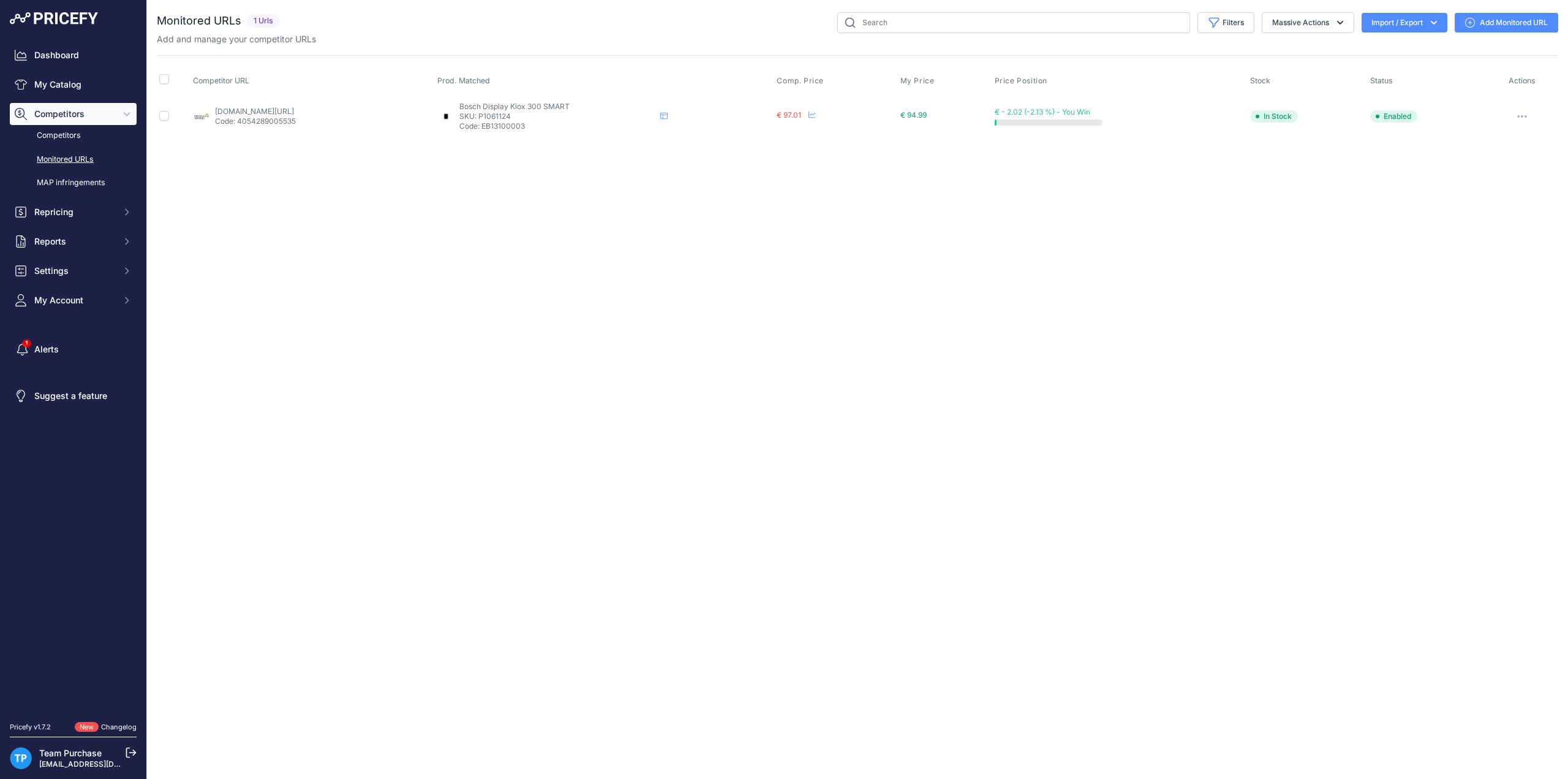
click at [1475, 24] on link "Add Monitored URL" at bounding box center [1507, 22] width 104 height 20
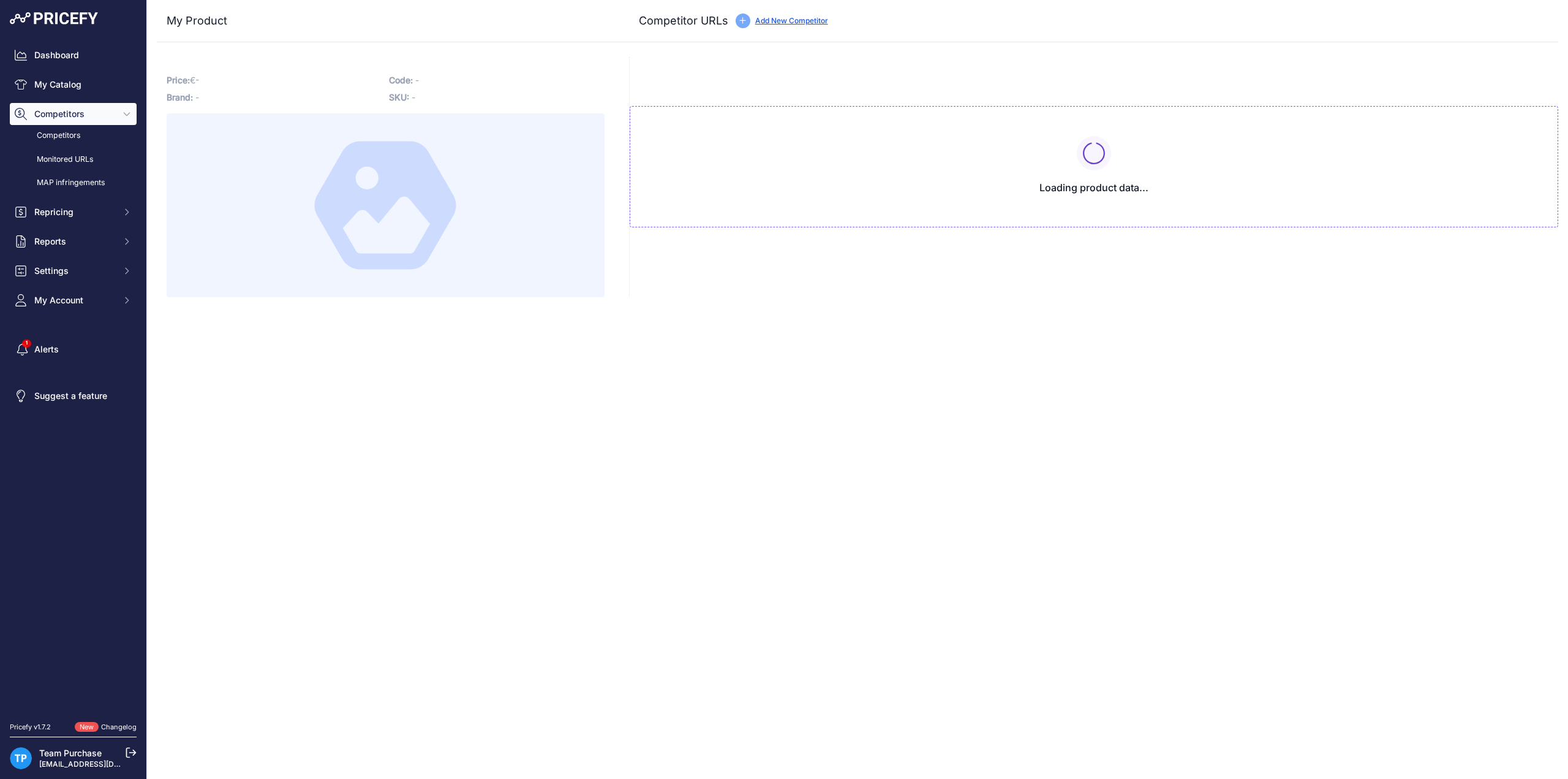
type input "[DOMAIN_NAME][URL]"
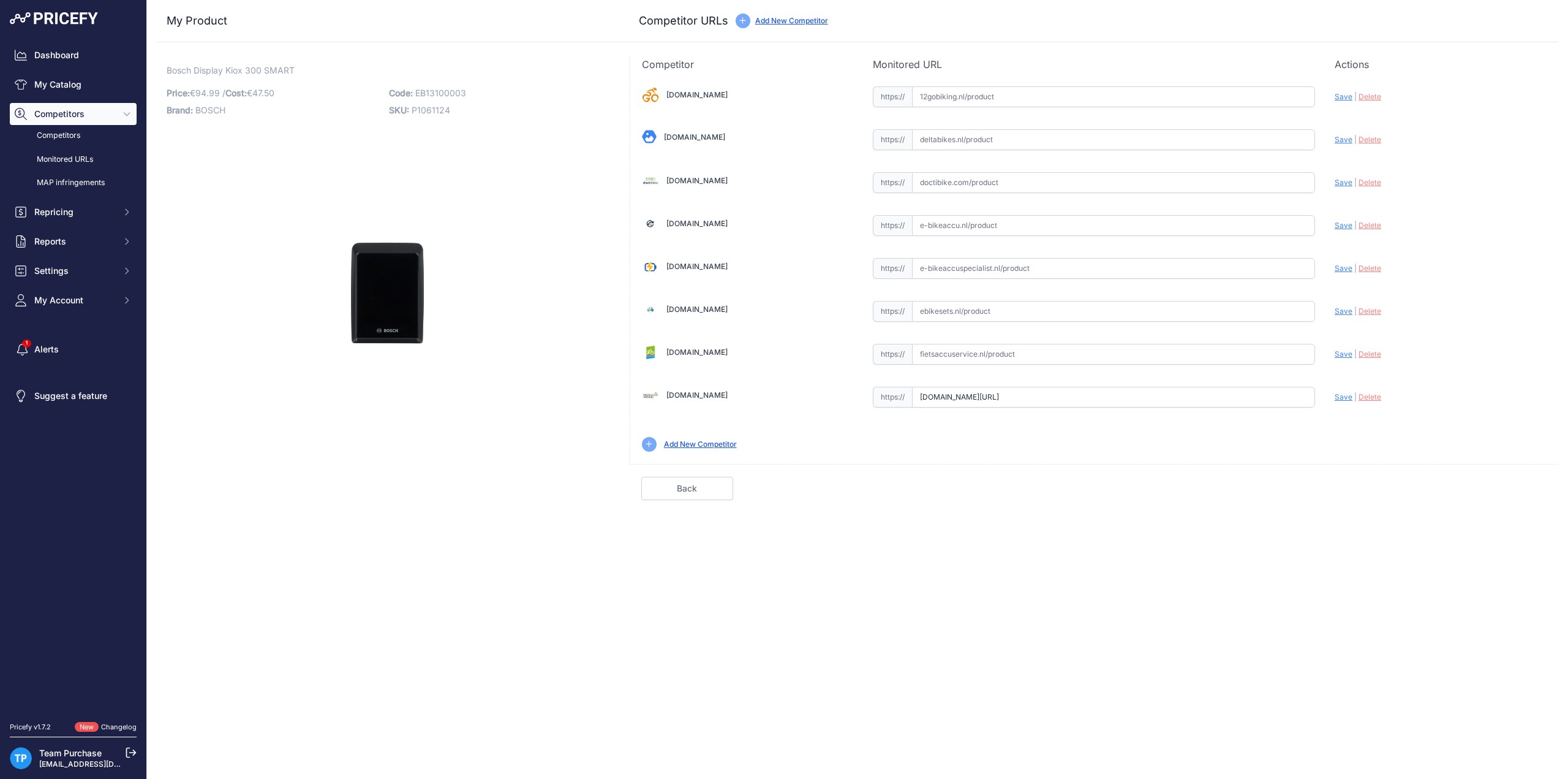
click at [1011, 97] on input "text" at bounding box center [1113, 97] width 403 height 21
paste input "[URL][DOMAIN_NAME]"
click at [1343, 100] on span "Save" at bounding box center [1343, 96] width 18 height 9
type input "[URL][DOMAIN_NAME]"
click at [1018, 138] on input "text" at bounding box center [1113, 139] width 403 height 21
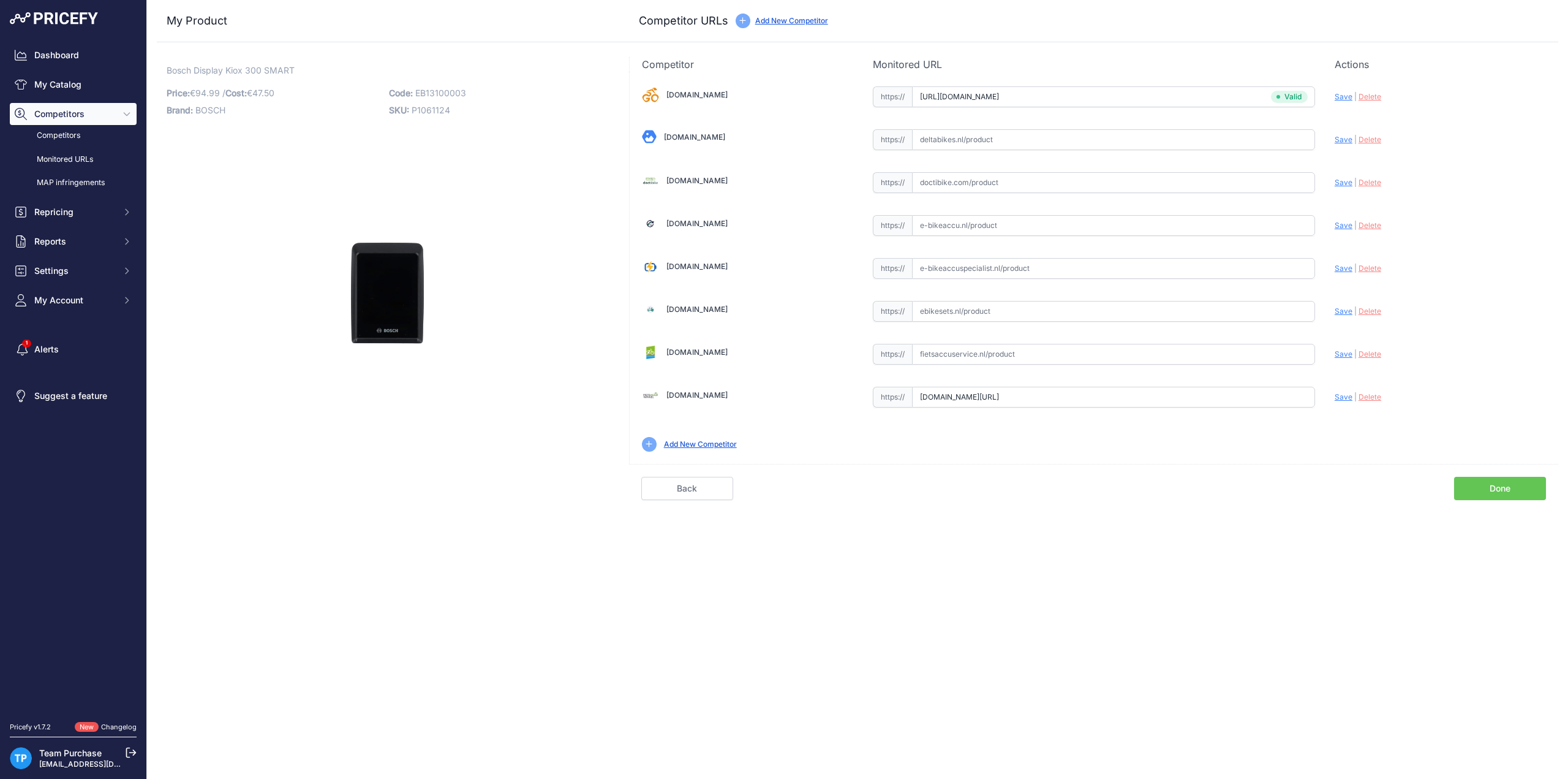
paste input "[URL][DOMAIN_NAME]"
click at [1342, 136] on span "Save" at bounding box center [1343, 139] width 18 height 9
type input "[URL][DOMAIN_NAME]"
click at [968, 225] on input "text" at bounding box center [1113, 225] width 403 height 21
paste input "[URL][DOMAIN_NAME]"
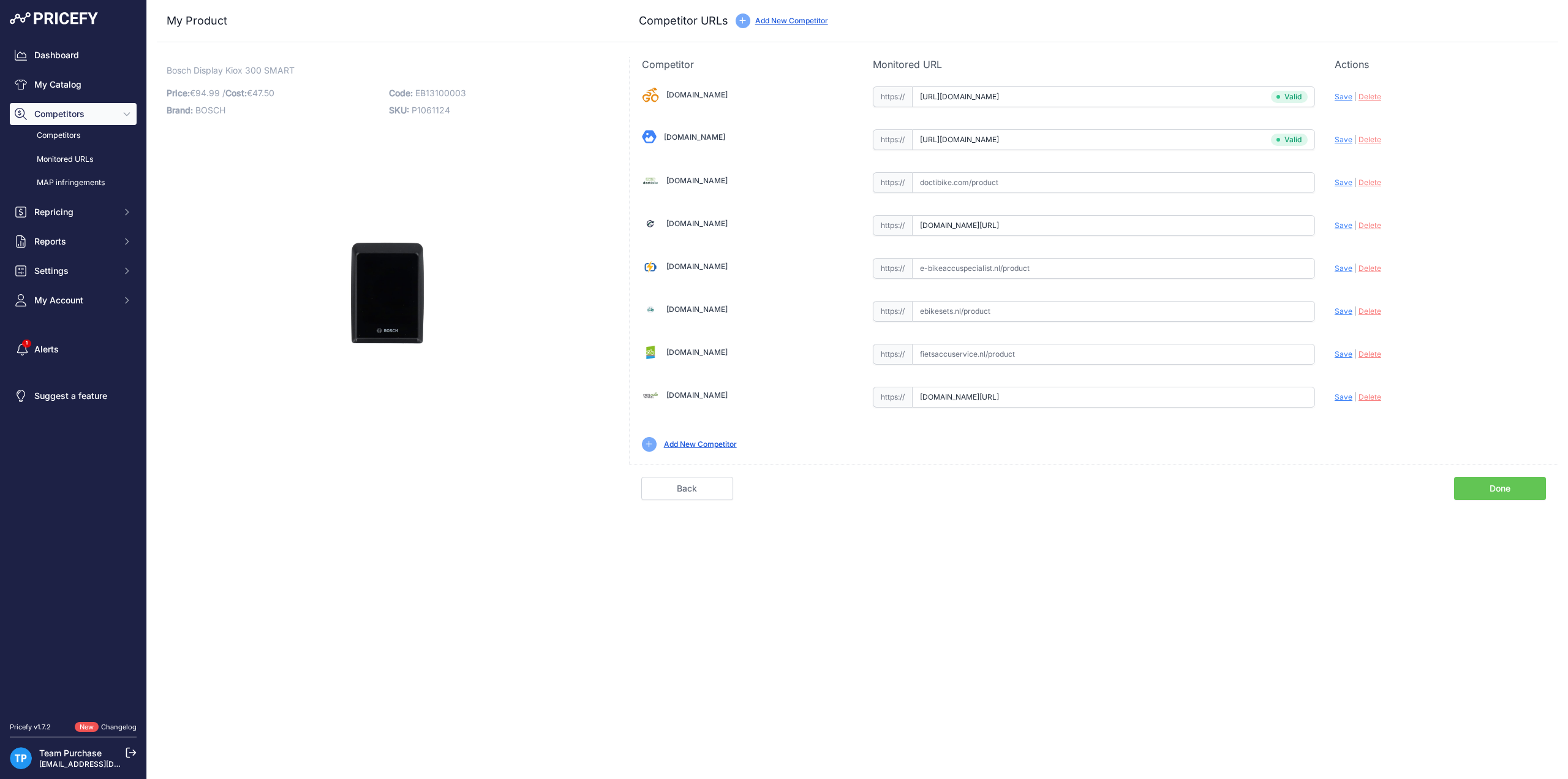
click at [1349, 225] on span "Save" at bounding box center [1343, 225] width 18 height 9
type input "[URL][DOMAIN_NAME]"
click at [1118, 315] on input "text" at bounding box center [1113, 311] width 403 height 21
paste input "https://ebikesets.nl/bosch-kiox-300-display-smart-system-bhu3600"
click at [1338, 311] on span "Save" at bounding box center [1343, 311] width 18 height 9
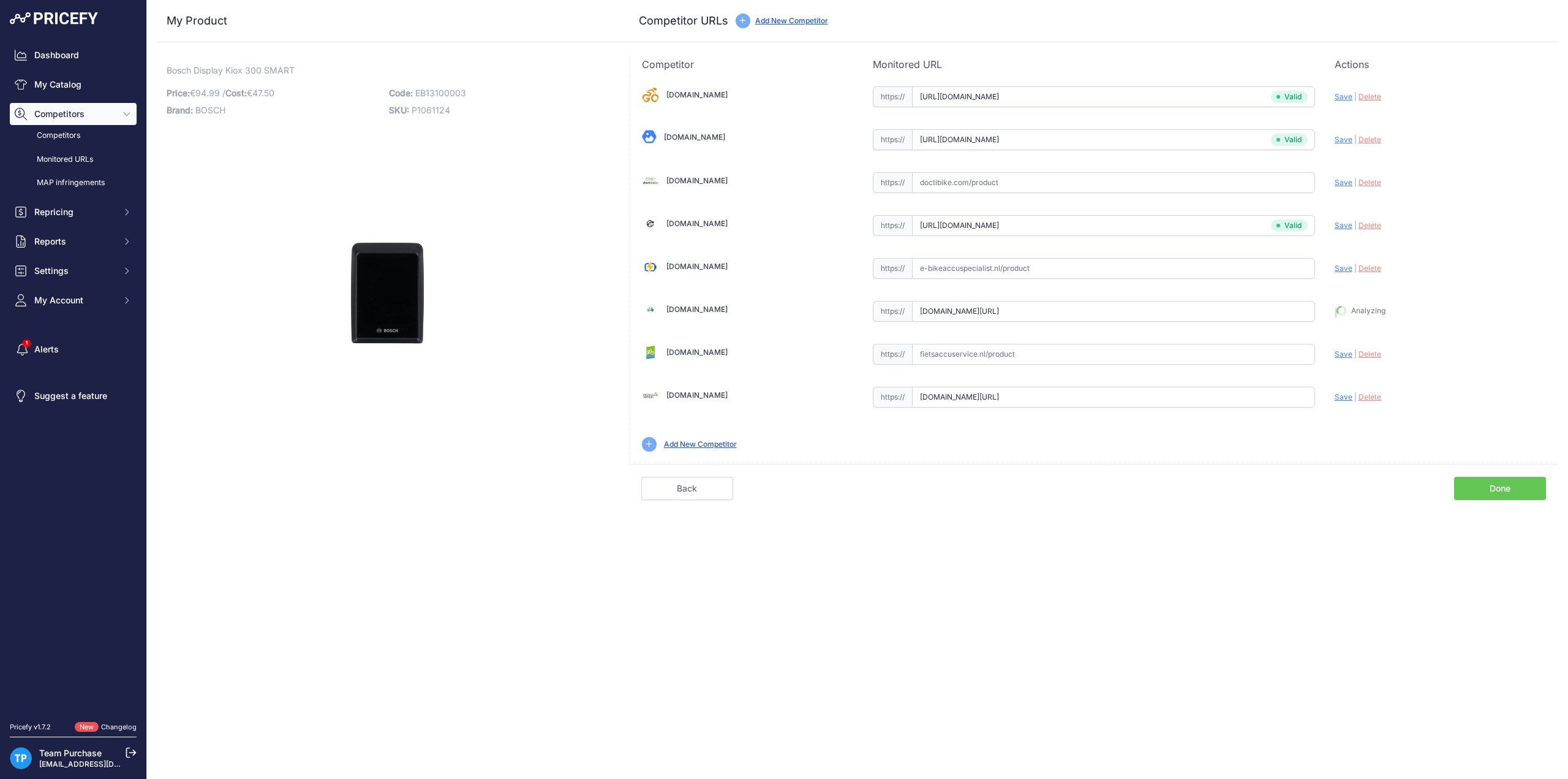
type input "https://ebikesets.nl/bosch-kiox-300-display-smart-system-bhu3600?prirule_jdsnik…"
click at [1493, 483] on link "Done" at bounding box center [1500, 489] width 92 height 23
